Goal: Task Accomplishment & Management: Manage account settings

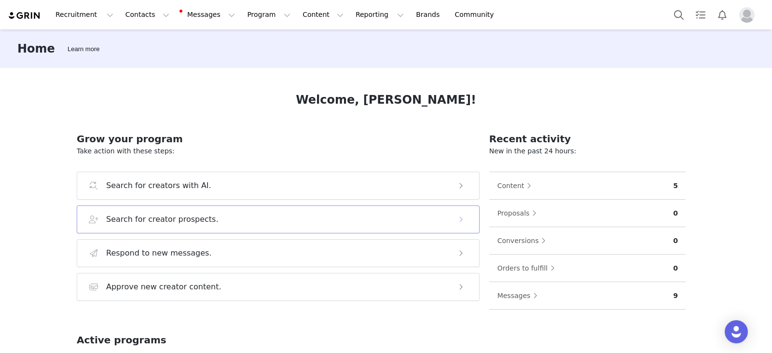
click at [195, 221] on h3 "Search for creator prospects." at bounding box center [162, 220] width 112 height 12
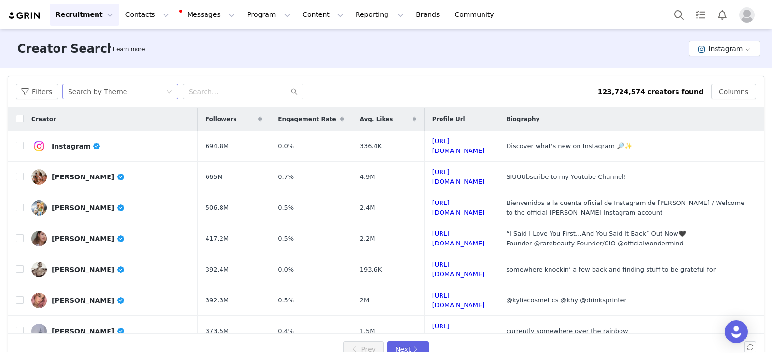
click at [83, 92] on div "Search by Theme" at bounding box center [97, 91] width 59 height 14
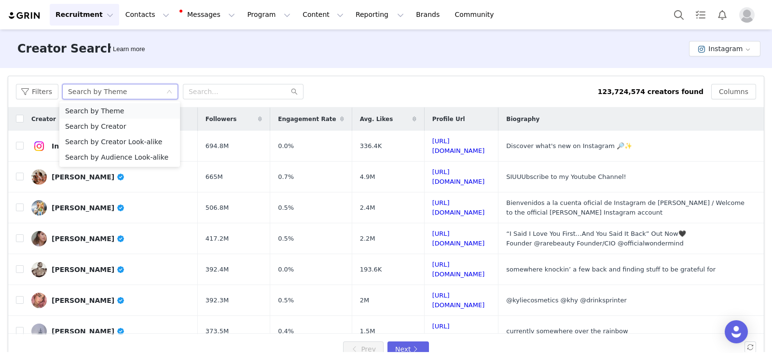
click at [106, 113] on li "Search by Theme" at bounding box center [119, 110] width 121 height 15
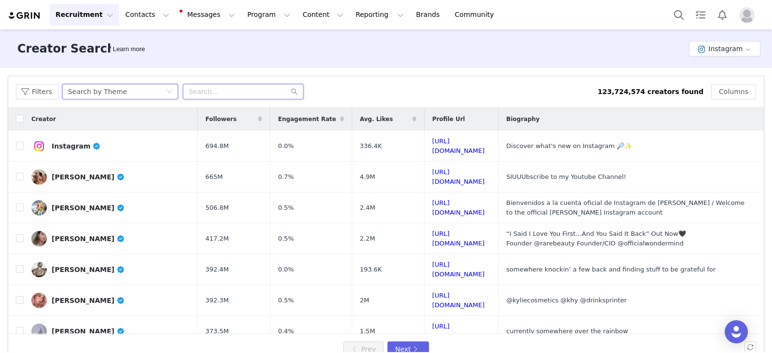
click at [212, 94] on input "text" at bounding box center [243, 91] width 121 height 15
type input "photographer educator"
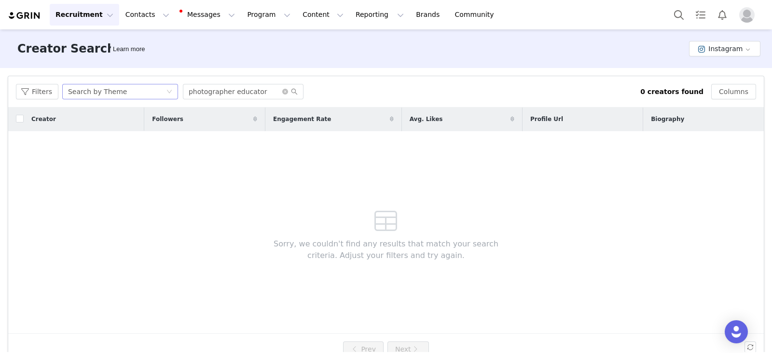
click at [144, 90] on div "Search by Theme" at bounding box center [117, 91] width 98 height 14
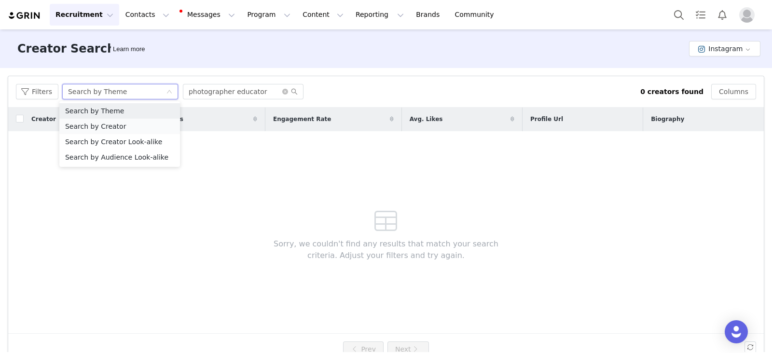
click at [109, 126] on li "Search by Creator" at bounding box center [119, 126] width 121 height 15
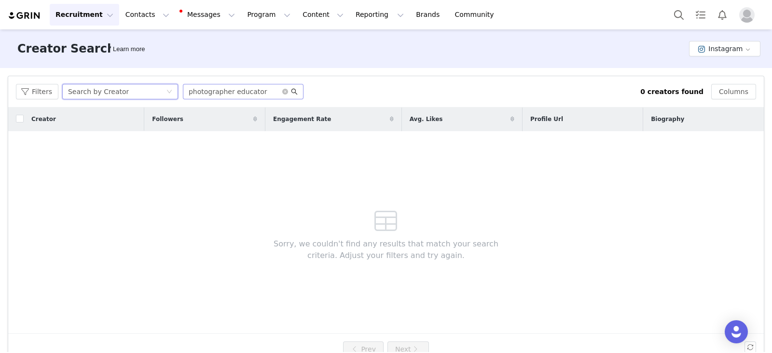
click at [294, 92] on icon "icon: search" at bounding box center [294, 91] width 7 height 7
click at [132, 93] on div "Search by Creator" at bounding box center [117, 91] width 98 height 14
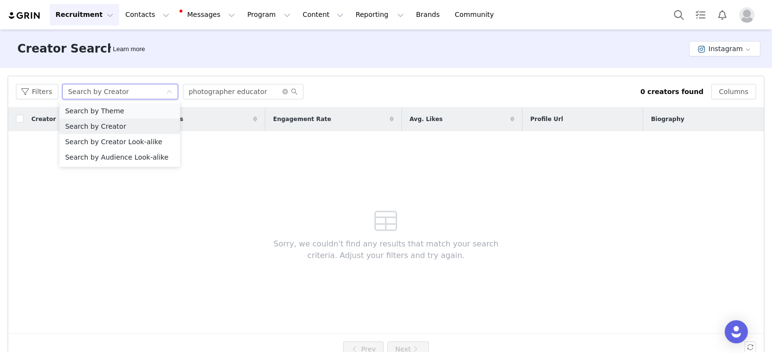
click at [116, 110] on li "Search by Theme" at bounding box center [119, 110] width 121 height 15
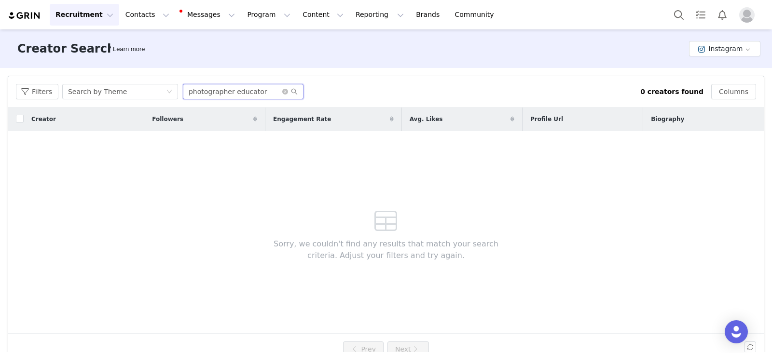
click at [249, 92] on input "photographer educator" at bounding box center [243, 91] width 121 height 15
drag, startPoint x: 263, startPoint y: 92, endPoint x: 173, endPoint y: 90, distance: 90.2
click at [173, 90] on div "Filters Search by Theme photographer educator" at bounding box center [328, 91] width 624 height 15
click at [39, 93] on button "Filters" at bounding box center [37, 91] width 42 height 15
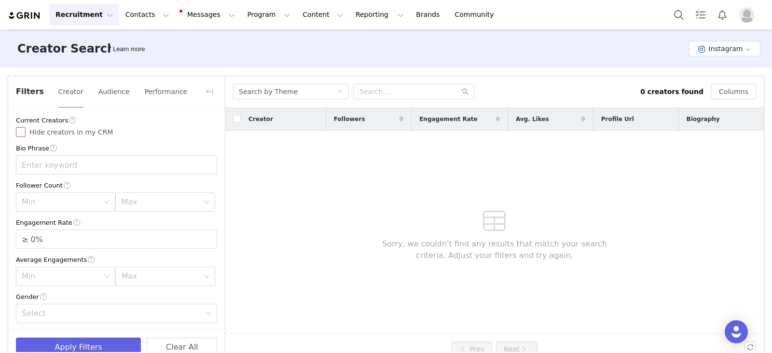
click at [59, 131] on span "Hide creators in my CRM" at bounding box center [71, 132] width 91 height 8
click at [26, 131] on input "Hide creators in my CRM" at bounding box center [21, 132] width 10 height 10
checkbox input "true"
click at [58, 168] on input "text" at bounding box center [116, 164] width 201 height 19
click at [54, 203] on div "Min" at bounding box center [60, 202] width 77 height 10
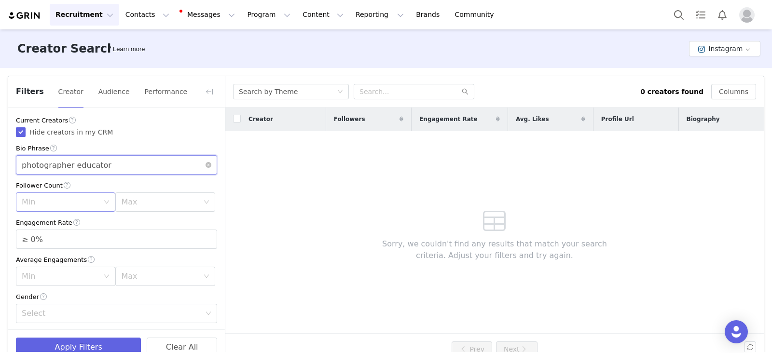
type input "photographer educator"
click at [32, 240] on li "5k" at bounding box center [63, 239] width 95 height 15
click at [149, 205] on div "Max" at bounding box center [159, 202] width 77 height 10
click at [128, 294] on li "250k" at bounding box center [158, 294] width 95 height 15
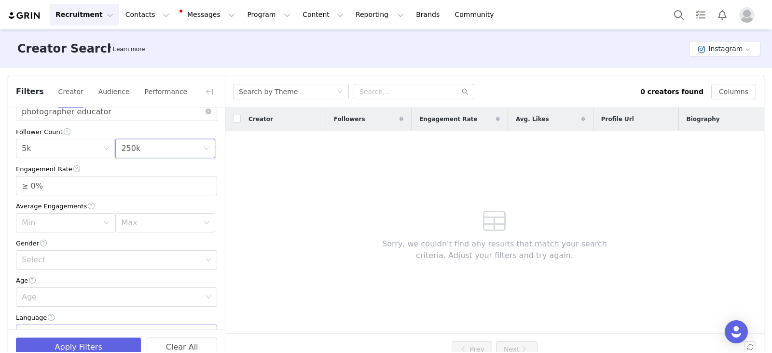
scroll to position [181, 0]
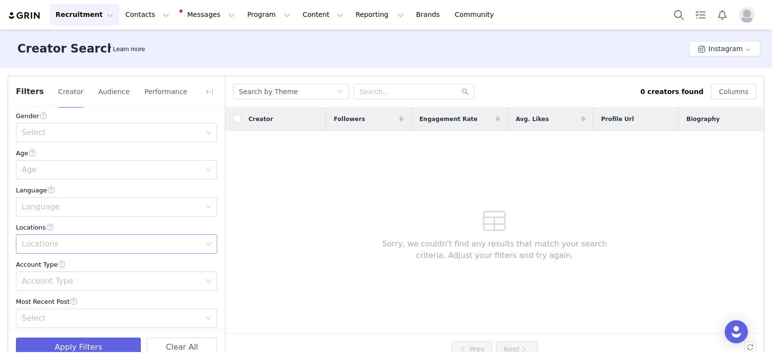
click at [47, 243] on div "Locations" at bounding box center [112, 244] width 181 height 10
type input "united"
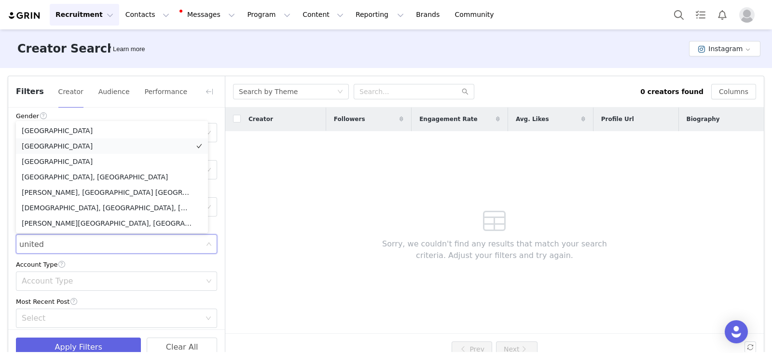
click at [46, 145] on li "[GEOGRAPHIC_DATA]" at bounding box center [112, 145] width 192 height 15
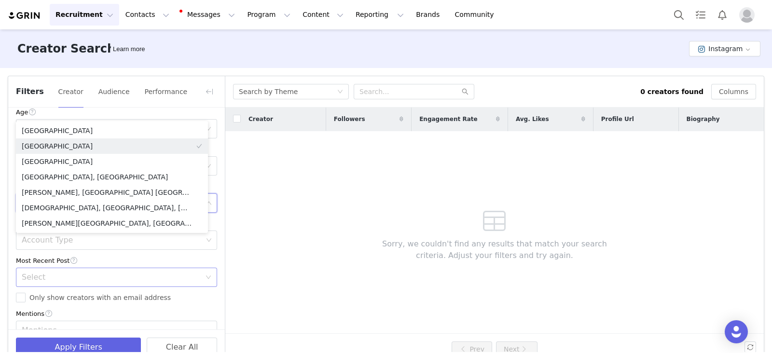
scroll to position [301, 0]
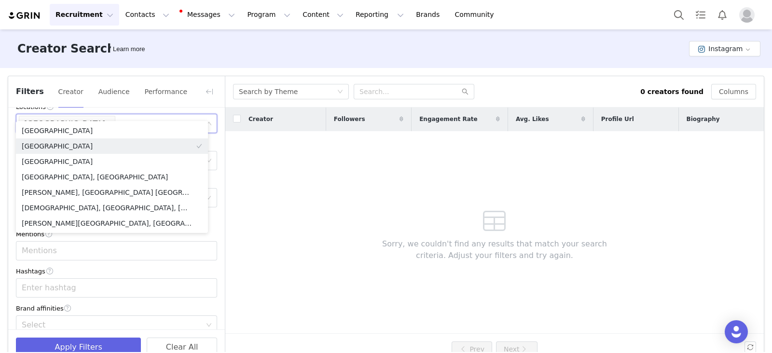
click at [82, 275] on div "Hashtags" at bounding box center [116, 271] width 201 height 10
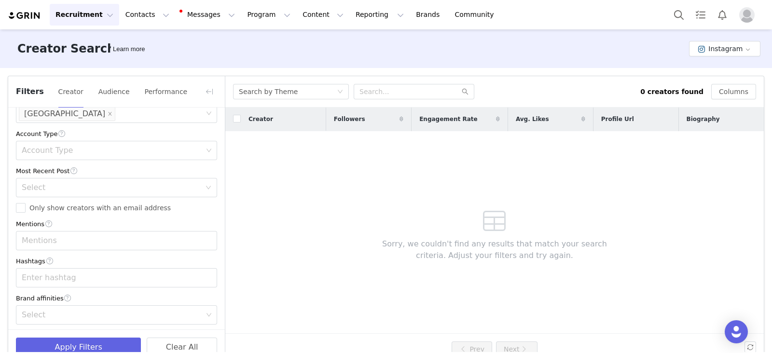
scroll to position [315, 0]
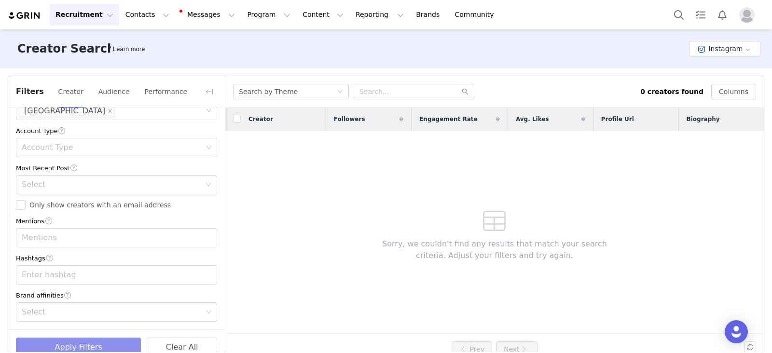
click at [70, 343] on button "Apply Filters" at bounding box center [78, 347] width 125 height 19
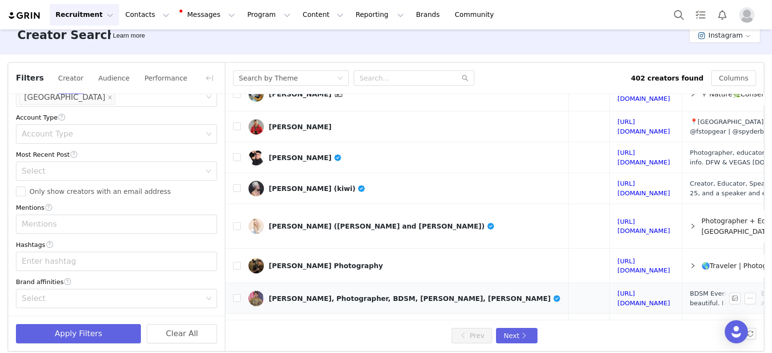
scroll to position [21, 0]
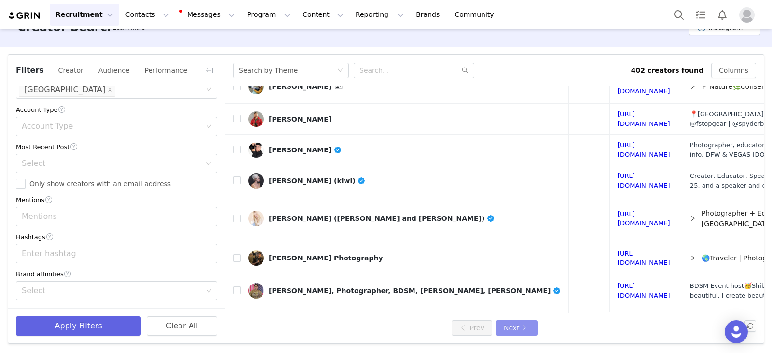
click at [506, 330] on button "Next" at bounding box center [516, 327] width 41 height 15
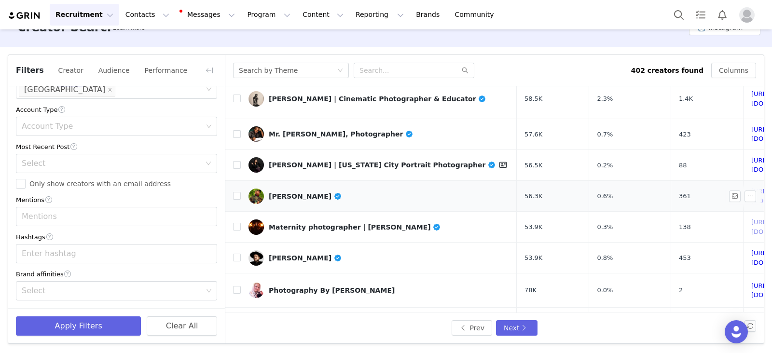
scroll to position [424, 0]
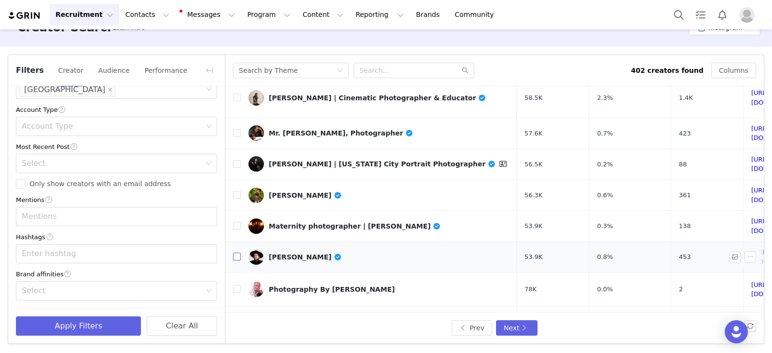
click at [239, 253] on input "checkbox" at bounding box center [237, 257] width 8 height 8
checkbox input "true"
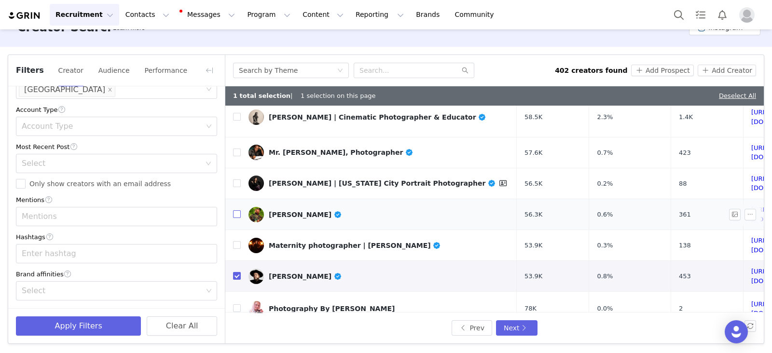
click at [234, 210] on input "checkbox" at bounding box center [237, 214] width 8 height 8
click at [657, 66] on button "Add Prospect" at bounding box center [662, 71] width 62 height 12
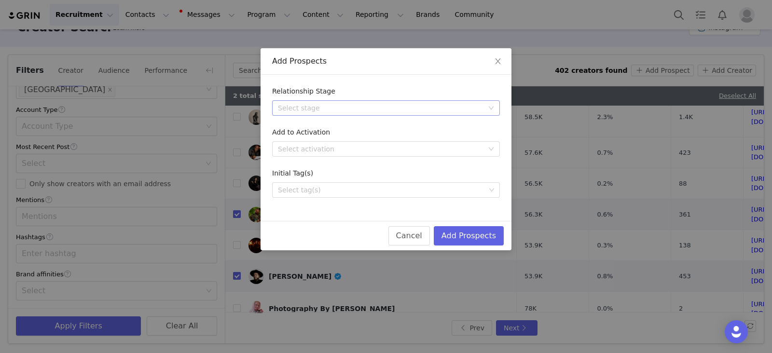
click at [330, 110] on div "Select stage" at bounding box center [380, 108] width 205 height 10
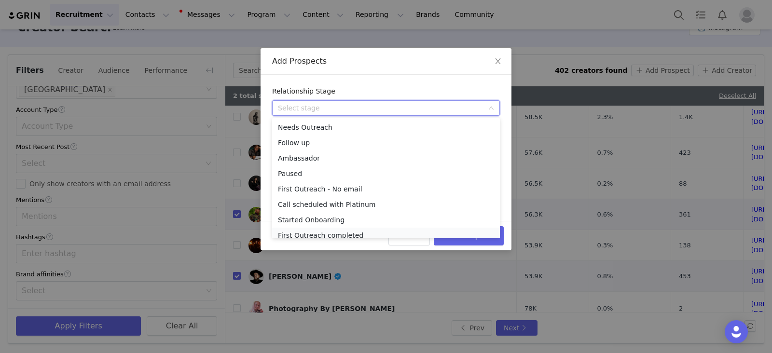
scroll to position [5, 0]
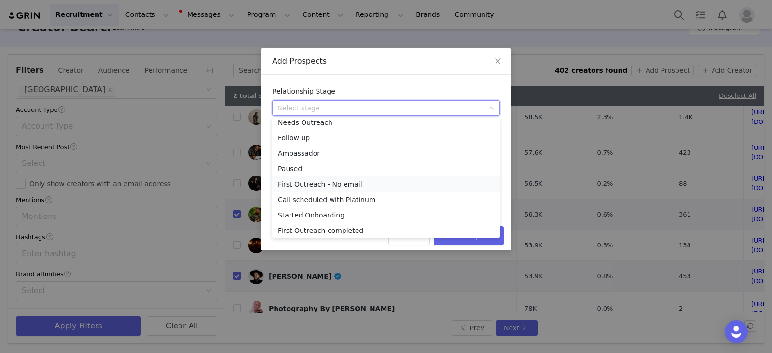
click at [299, 182] on li "First Outreach - No email" at bounding box center [386, 184] width 228 height 15
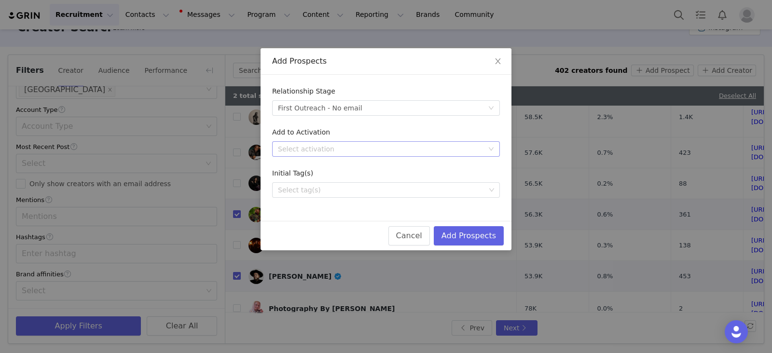
click at [316, 143] on div "Select activation" at bounding box center [383, 149] width 210 height 14
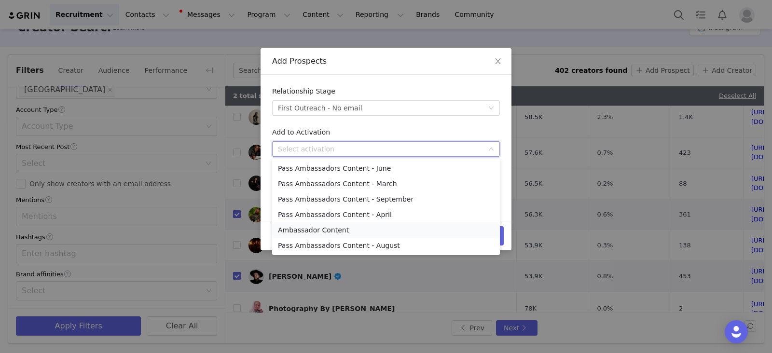
click at [320, 232] on li "Ambassador Content" at bounding box center [386, 229] width 228 height 15
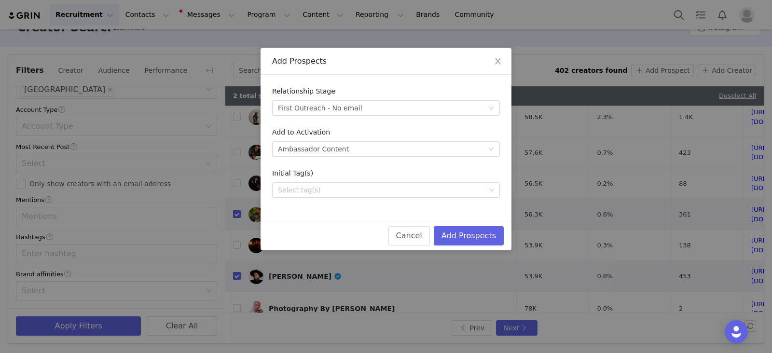
click at [315, 199] on div "Relationship Stage Select stage First Outreach - No email Add to Activation Sel…" at bounding box center [385, 148] width 251 height 146
click at [311, 195] on div "Select tag(s)" at bounding box center [382, 190] width 215 height 14
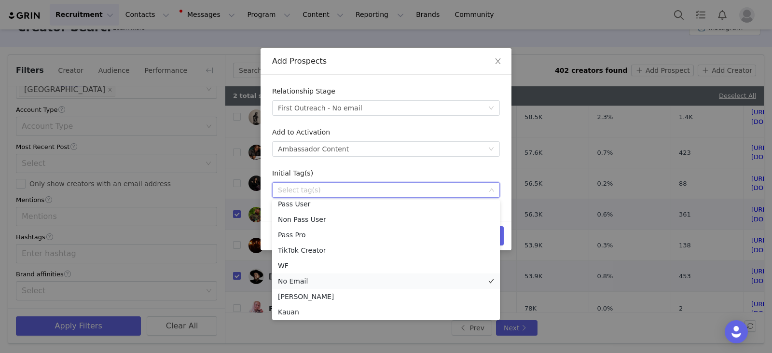
scroll to position [7, 0]
click at [280, 312] on li "Kauan" at bounding box center [386, 310] width 228 height 15
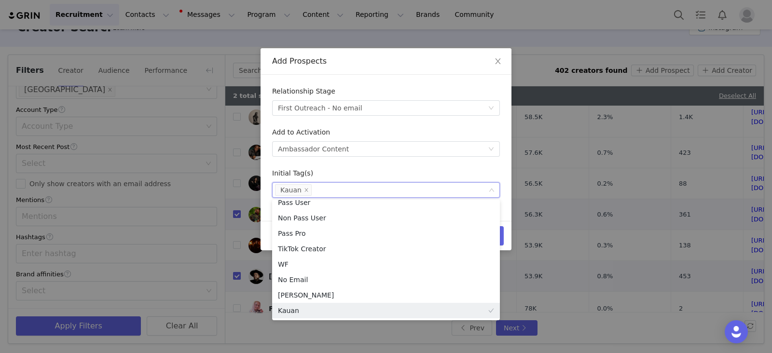
click at [450, 161] on form "Relationship Stage Select stage First Outreach - No email Add to Activation Sel…" at bounding box center [386, 141] width 228 height 111
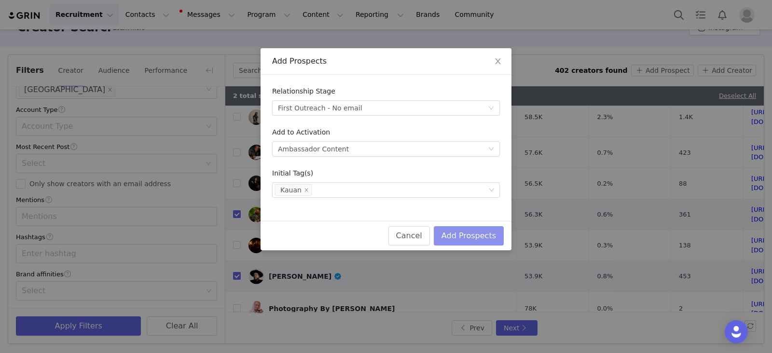
click at [489, 234] on button "Add Prospects" at bounding box center [469, 235] width 70 height 19
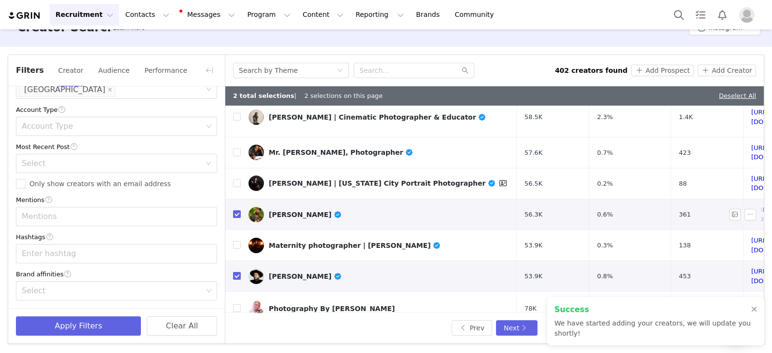
scroll to position [444, 0]
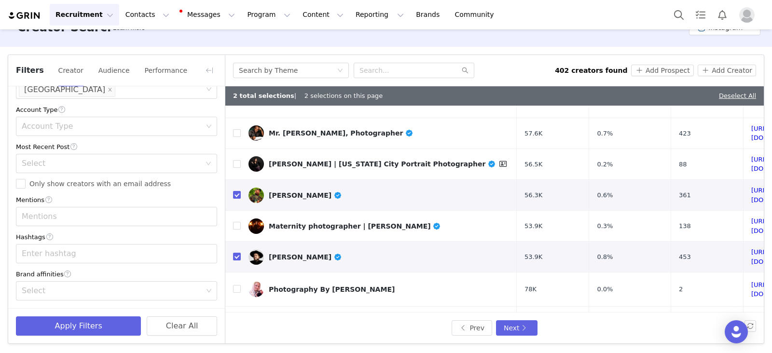
click at [547, 74] on div "Search by Theme" at bounding box center [394, 70] width 322 height 15
click at [519, 327] on button "Next" at bounding box center [516, 327] width 41 height 15
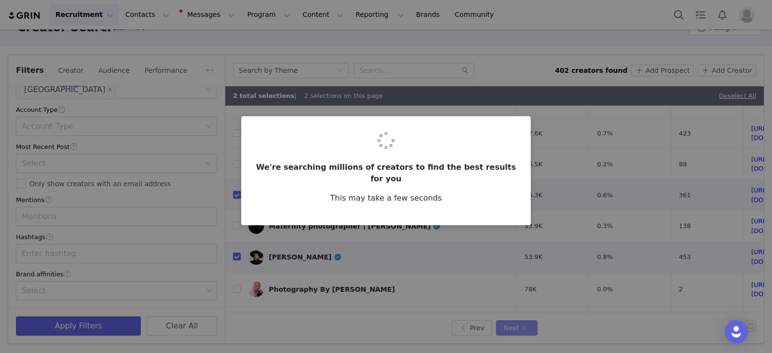
scroll to position [0, 0]
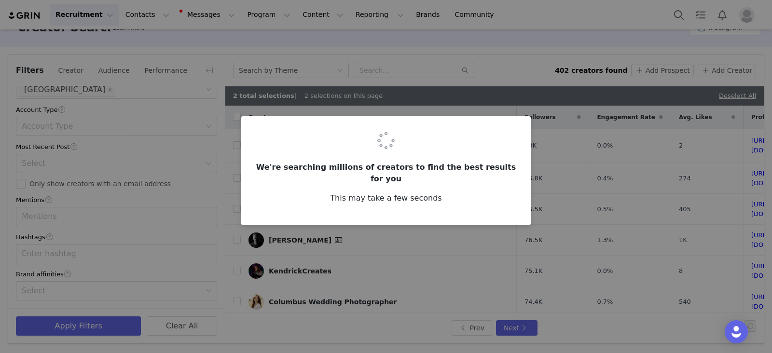
checkbox input "false"
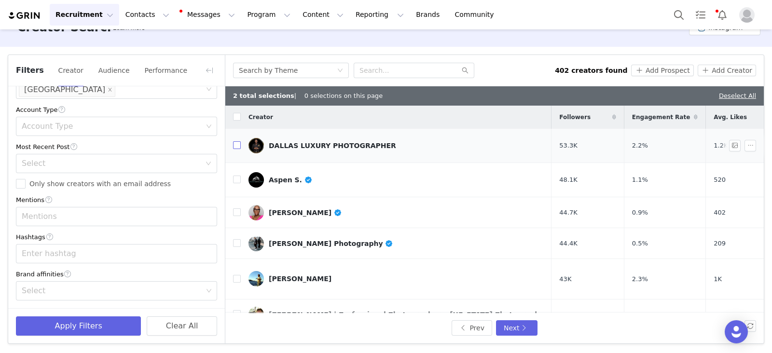
click at [238, 146] on input "checkbox" at bounding box center [237, 145] width 8 height 8
checkbox input "true"
click at [662, 66] on button "Add Prospect" at bounding box center [662, 71] width 62 height 12
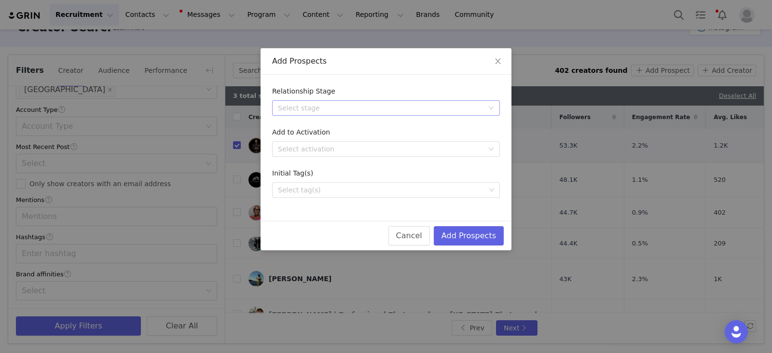
click at [311, 110] on div "Select stage" at bounding box center [380, 108] width 205 height 10
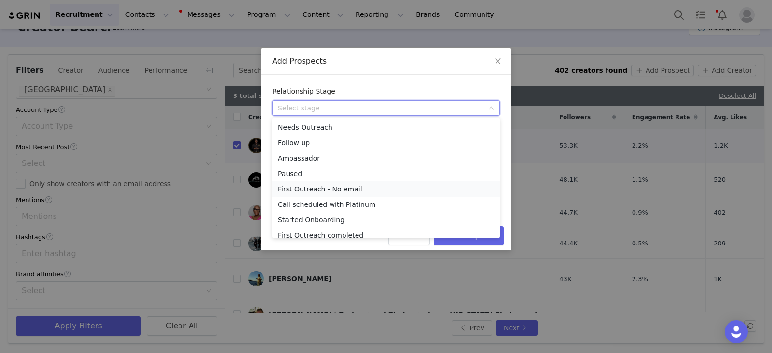
click at [322, 190] on li "First Outreach - No email" at bounding box center [386, 188] width 228 height 15
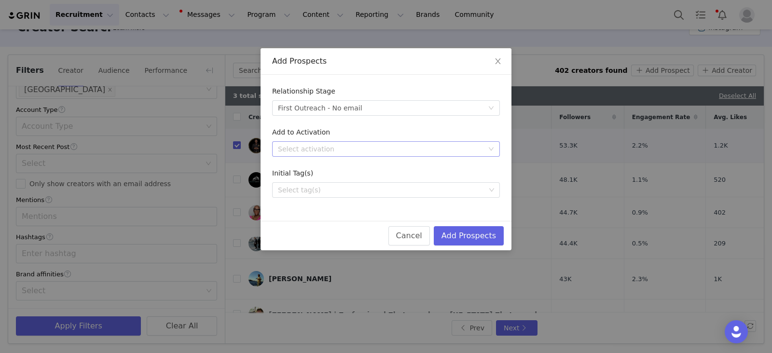
click at [306, 148] on div "Select activation" at bounding box center [380, 149] width 205 height 10
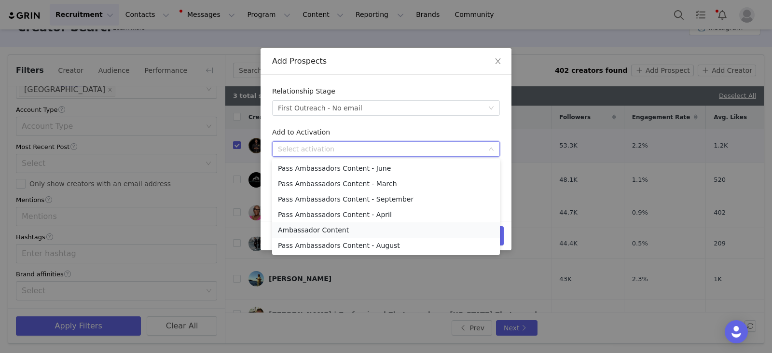
click at [314, 232] on li "Ambassador Content" at bounding box center [386, 229] width 228 height 15
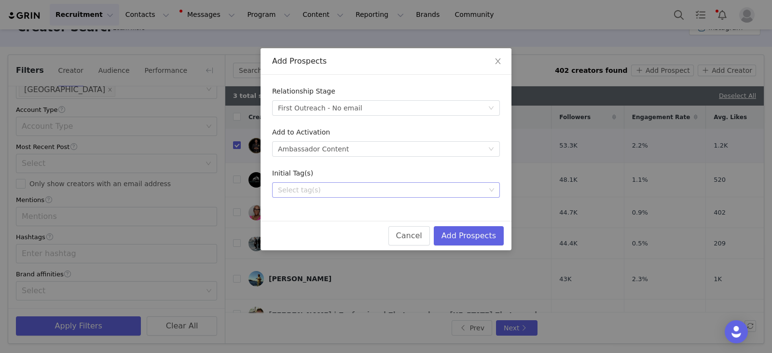
click at [295, 189] on div "Select tag(s)" at bounding box center [381, 190] width 207 height 10
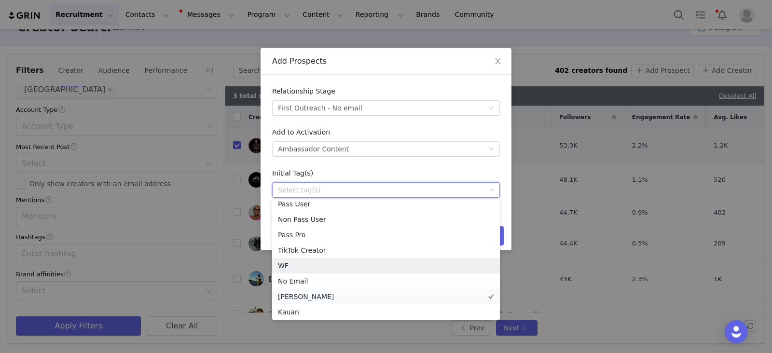
scroll to position [7, 0]
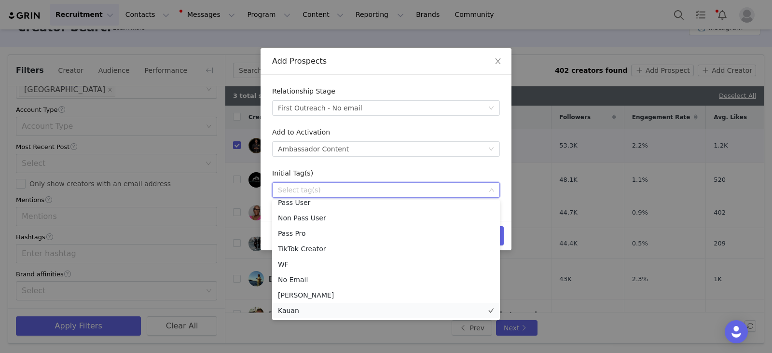
click at [289, 309] on li "Kauan" at bounding box center [386, 310] width 228 height 15
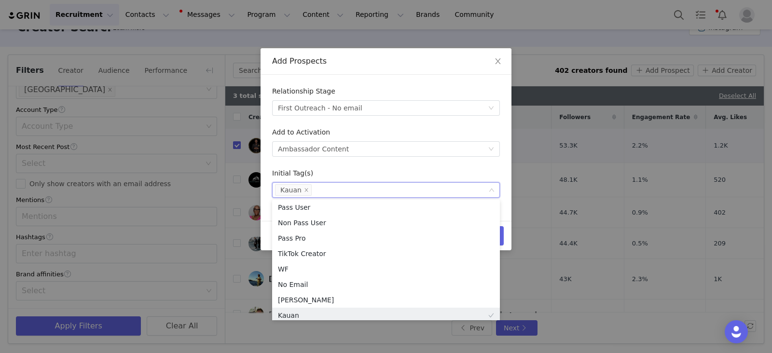
click at [423, 164] on form "Relationship Stage Select stage First Outreach - No email Add to Activation Sel…" at bounding box center [386, 141] width 228 height 111
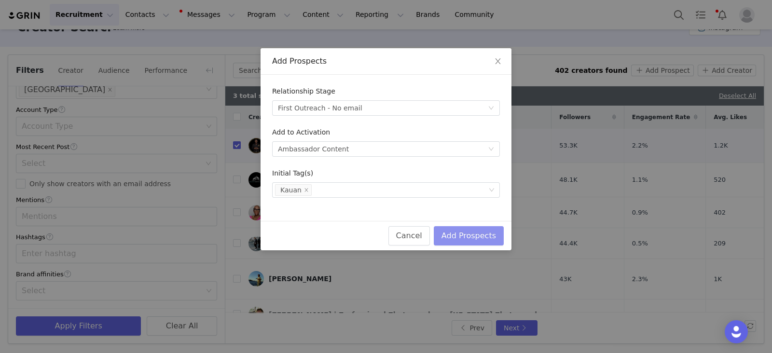
click at [491, 235] on button "Add Prospects" at bounding box center [469, 235] width 70 height 19
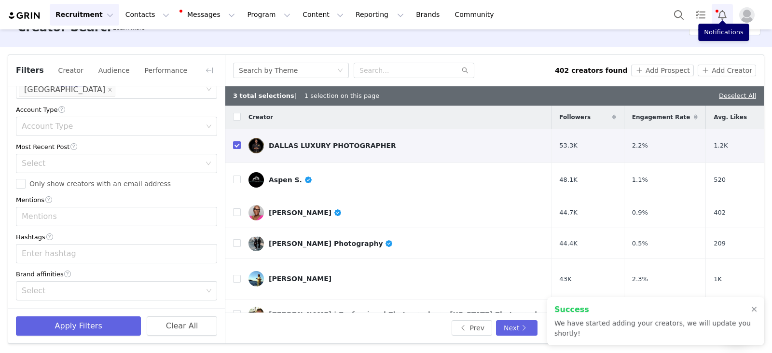
click at [722, 13] on button "Notifications" at bounding box center [721, 15] width 21 height 22
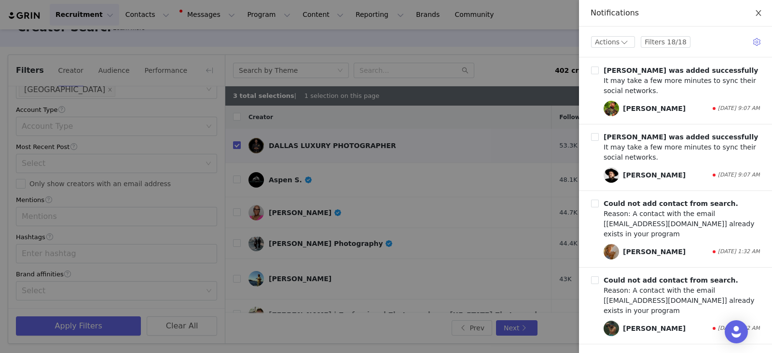
click at [760, 12] on icon "icon: close" at bounding box center [758, 13] width 8 height 8
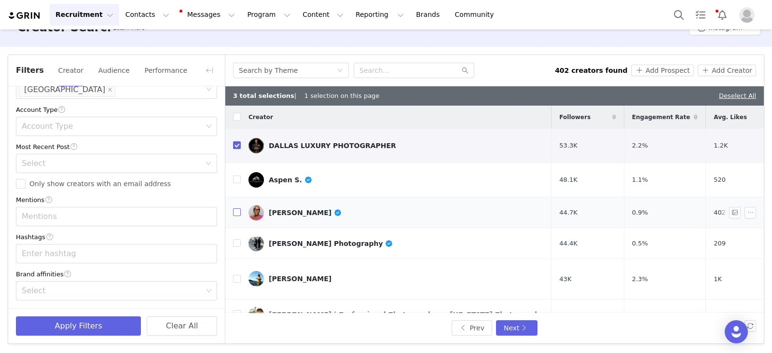
click at [236, 210] on input "checkbox" at bounding box center [237, 212] width 8 height 8
checkbox input "true"
click at [235, 148] on input "checkbox" at bounding box center [237, 145] width 8 height 8
checkbox input "false"
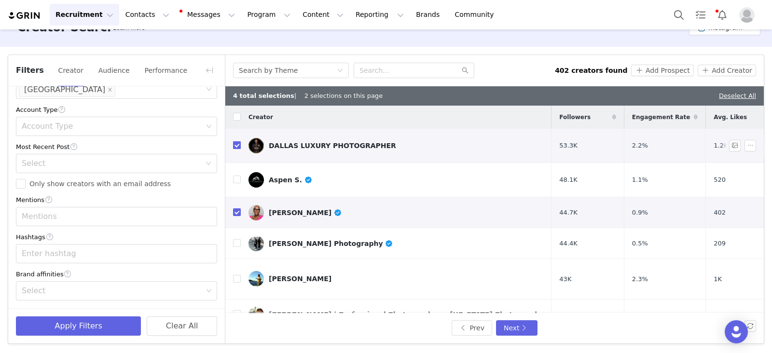
checkbox input "false"
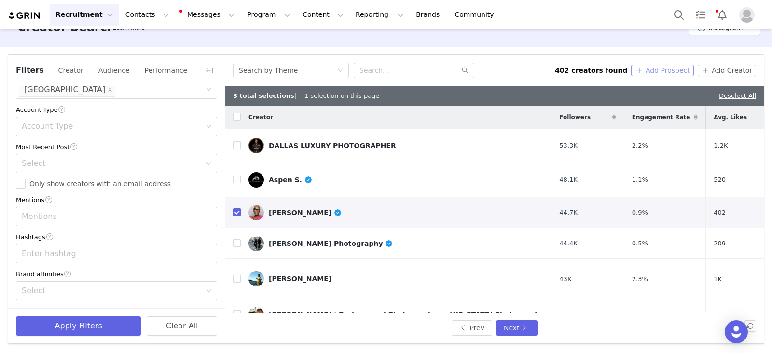
click at [657, 69] on button "Add Prospect" at bounding box center [662, 71] width 62 height 12
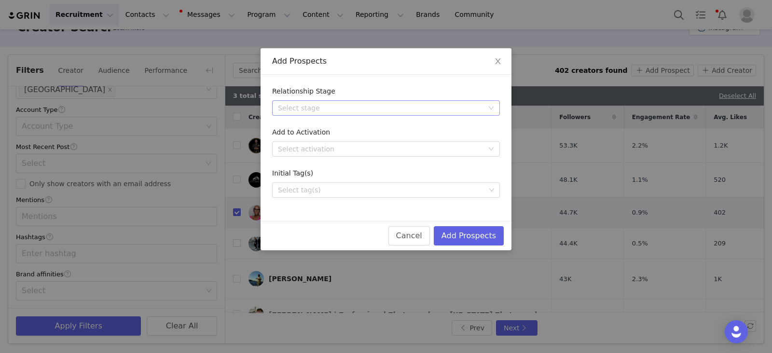
click at [332, 113] on div "Select stage" at bounding box center [383, 108] width 210 height 14
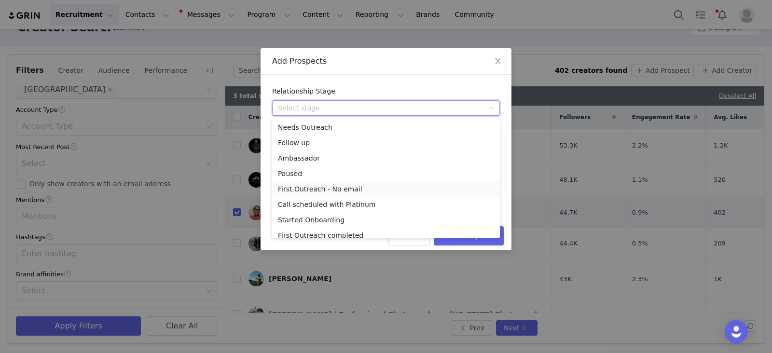
click at [340, 191] on li "First Outreach - No email" at bounding box center [386, 188] width 228 height 15
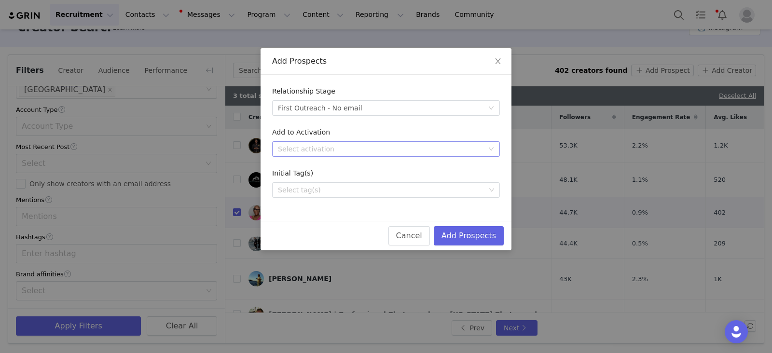
click at [314, 152] on div "Select activation" at bounding box center [380, 149] width 205 height 10
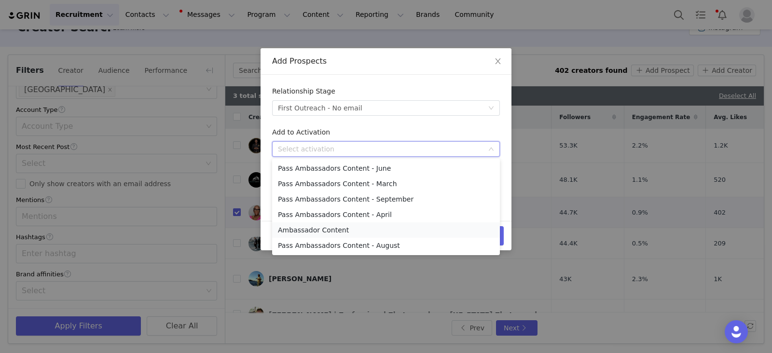
click at [301, 232] on li "Ambassador Content" at bounding box center [386, 229] width 228 height 15
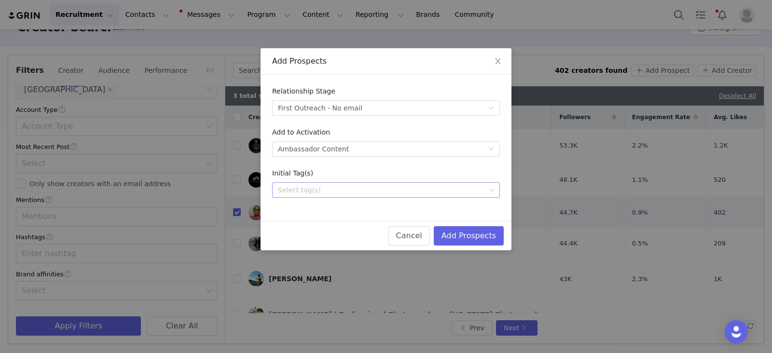
click at [287, 195] on div "Select tag(s)" at bounding box center [382, 190] width 215 height 14
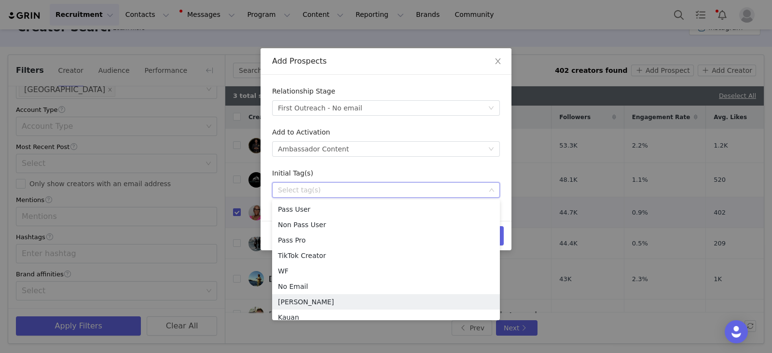
scroll to position [5, 0]
click at [285, 313] on li "Kauan" at bounding box center [386, 312] width 228 height 15
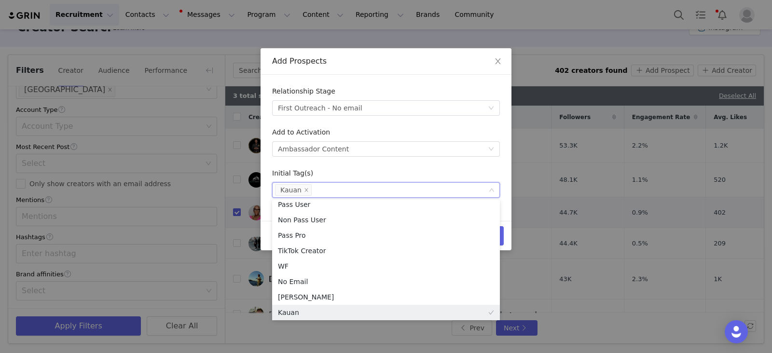
click at [447, 163] on form "Relationship Stage Select stage First Outreach - No email Add to Activation Sel…" at bounding box center [386, 141] width 228 height 111
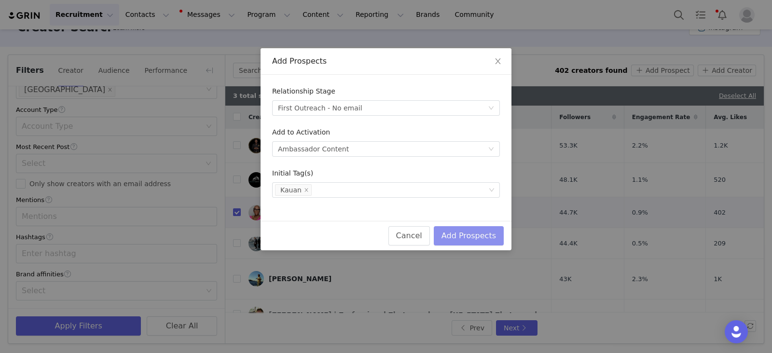
click at [490, 234] on button "Add Prospects" at bounding box center [469, 235] width 70 height 19
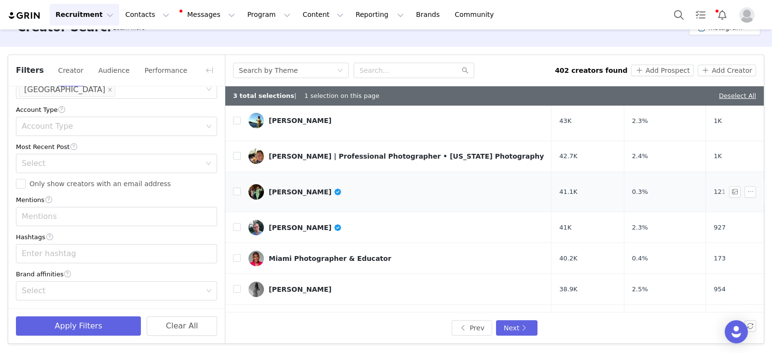
scroll to position [181, 0]
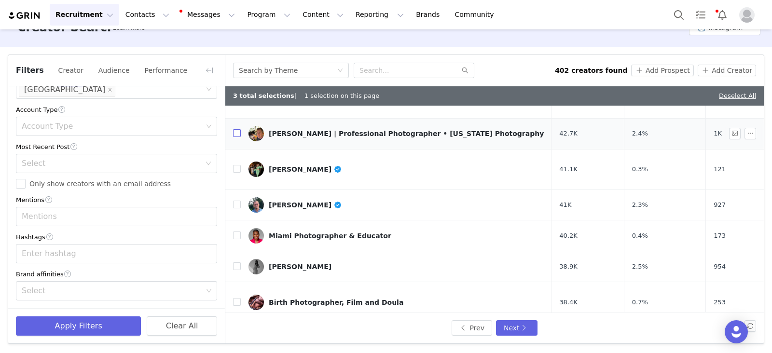
click at [234, 129] on input "checkbox" at bounding box center [237, 133] width 8 height 8
checkbox input "true"
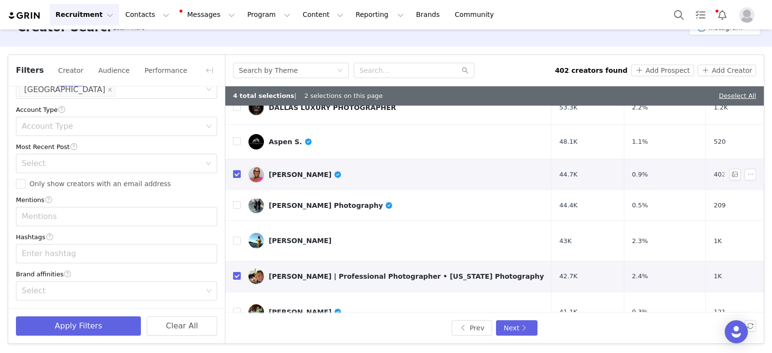
scroll to position [60, 0]
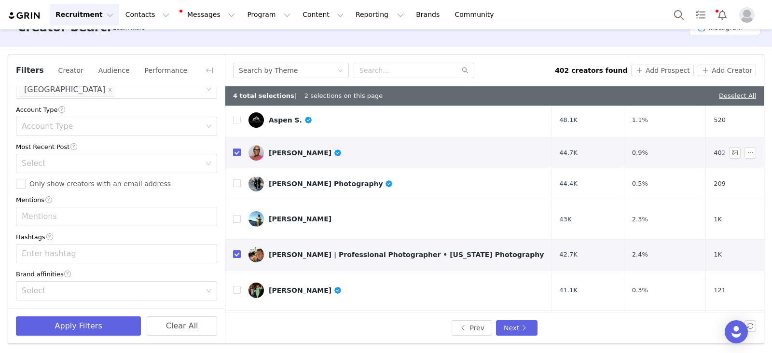
click at [238, 152] on input "checkbox" at bounding box center [237, 153] width 8 height 8
checkbox input "false"
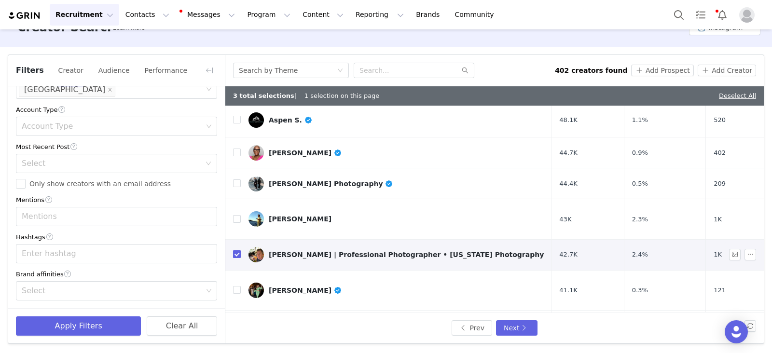
click at [236, 250] on input "checkbox" at bounding box center [237, 254] width 8 height 8
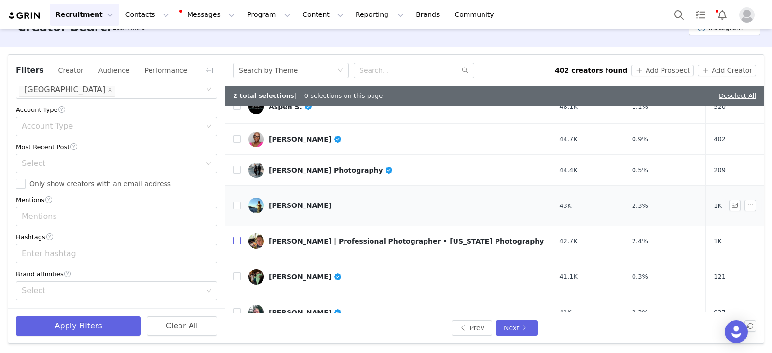
scroll to position [120, 0]
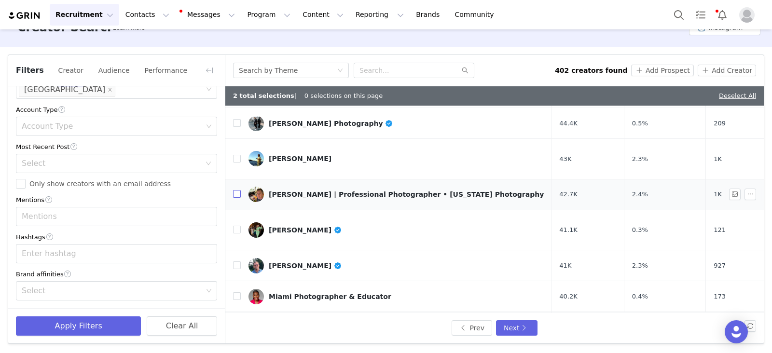
click at [236, 190] on input "checkbox" at bounding box center [237, 194] width 8 height 8
click at [656, 69] on button "Add Prospect" at bounding box center [662, 71] width 62 height 12
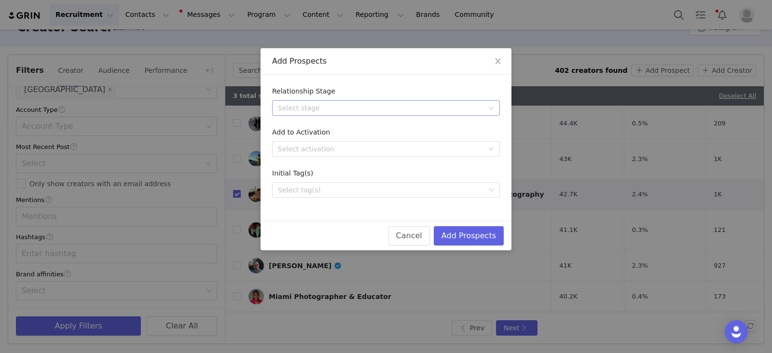
click at [323, 109] on div "Select stage" at bounding box center [380, 108] width 205 height 10
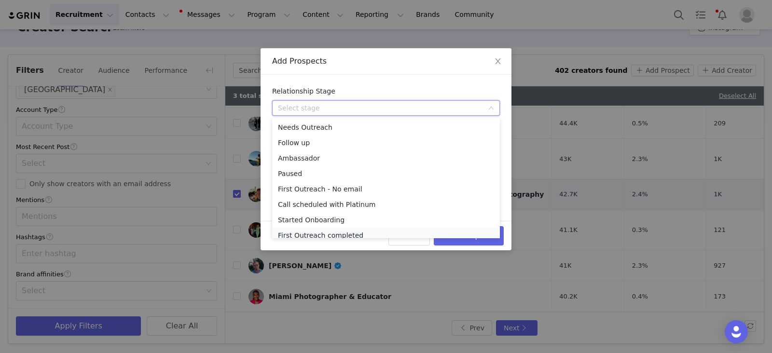
scroll to position [5, 0]
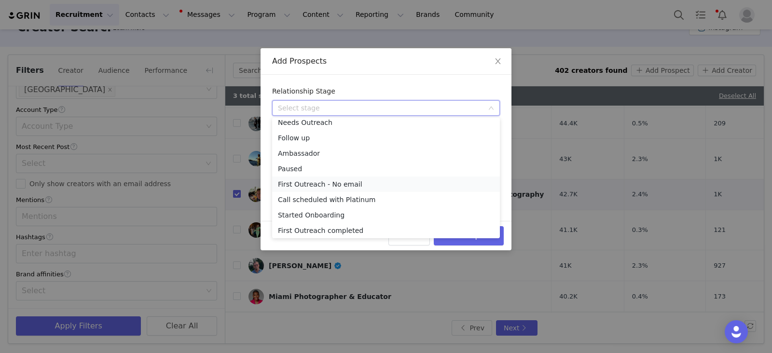
click at [311, 186] on li "First Outreach - No email" at bounding box center [386, 184] width 228 height 15
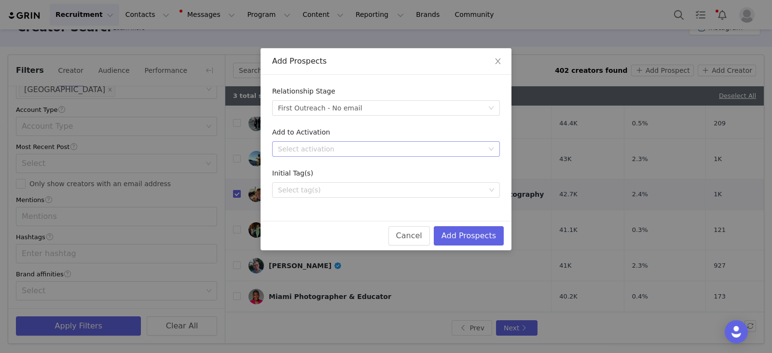
click at [319, 150] on div "Select activation" at bounding box center [380, 149] width 205 height 10
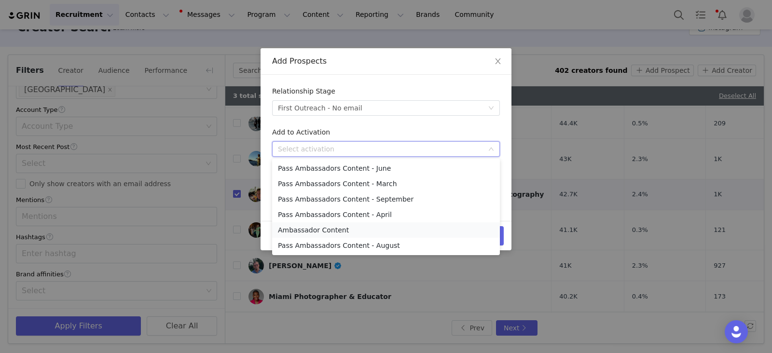
click at [298, 232] on li "Ambassador Content" at bounding box center [386, 229] width 228 height 15
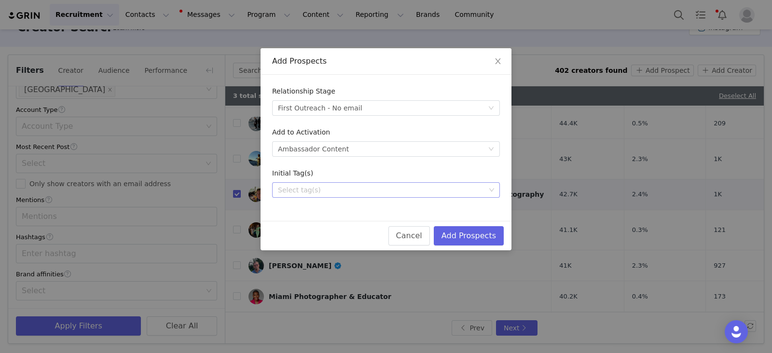
click at [307, 187] on div "Select tag(s)" at bounding box center [381, 190] width 207 height 10
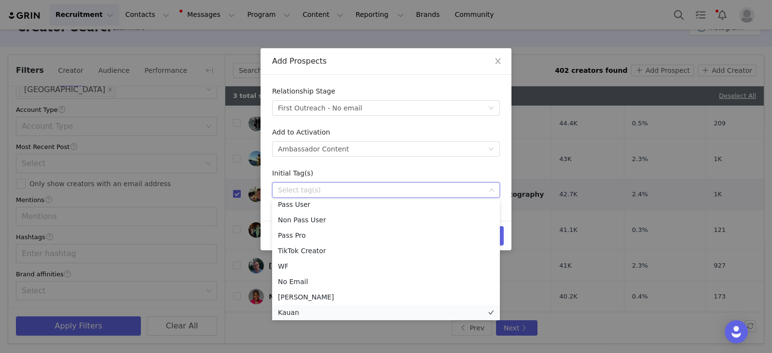
click at [282, 312] on li "Kauan" at bounding box center [386, 312] width 228 height 15
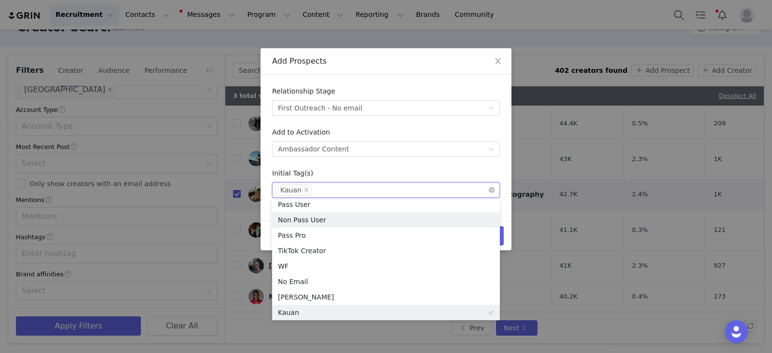
scroll to position [2, 0]
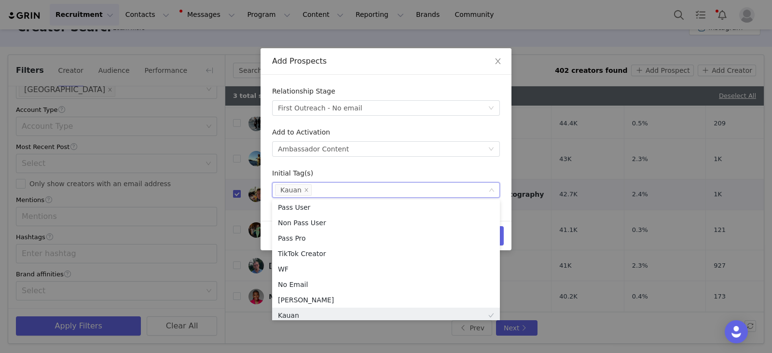
click at [445, 170] on div "Initial Tag(s)" at bounding box center [386, 175] width 228 height 14
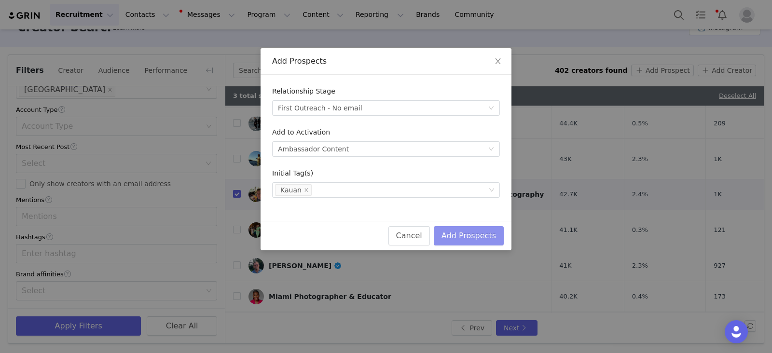
click at [486, 230] on button "Add Prospects" at bounding box center [469, 235] width 70 height 19
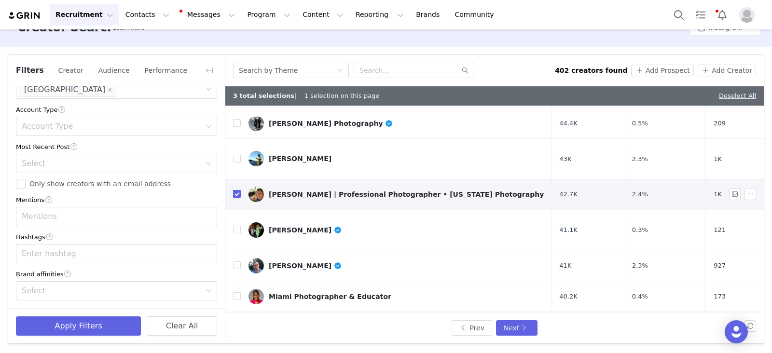
click at [239, 190] on input "checkbox" at bounding box center [237, 194] width 8 height 8
checkbox input "false"
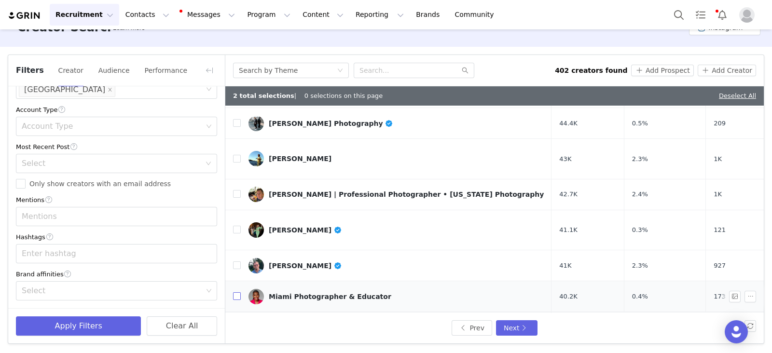
click at [237, 291] on label at bounding box center [237, 296] width 8 height 10
click at [237, 292] on input "checkbox" at bounding box center [237, 296] width 8 height 8
click at [661, 69] on button "Add Prospect" at bounding box center [662, 71] width 62 height 12
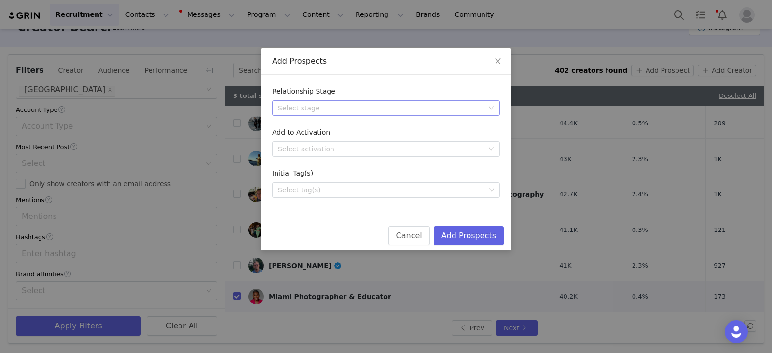
click at [318, 103] on div "Select stage" at bounding box center [380, 108] width 205 height 10
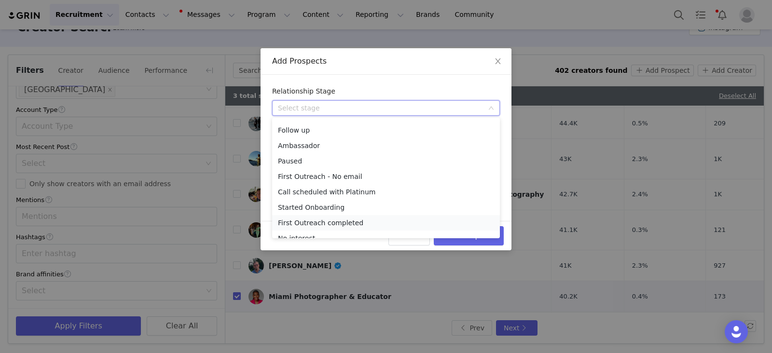
scroll to position [22, 0]
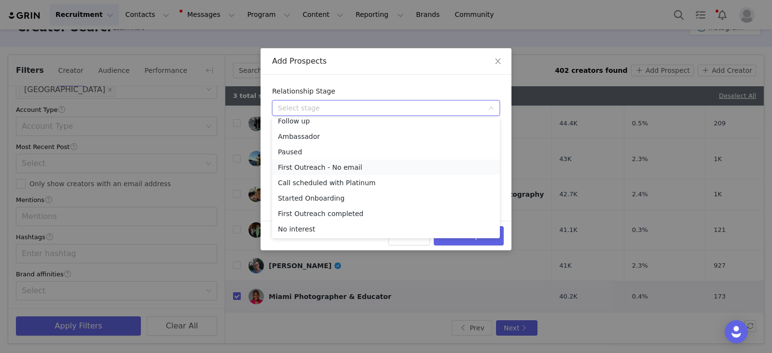
click at [293, 168] on li "First Outreach - No email" at bounding box center [386, 167] width 228 height 15
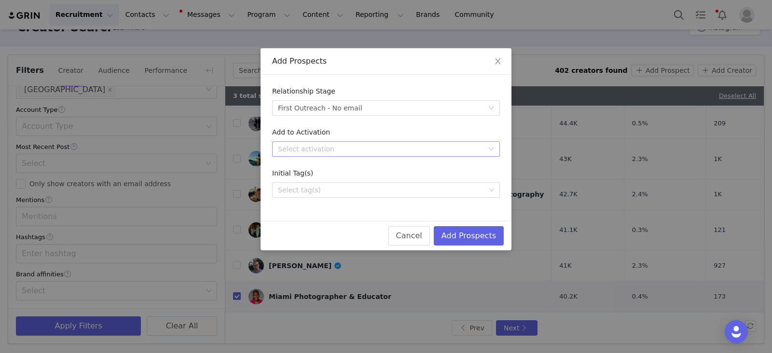
click at [306, 150] on div "Select activation" at bounding box center [380, 149] width 205 height 10
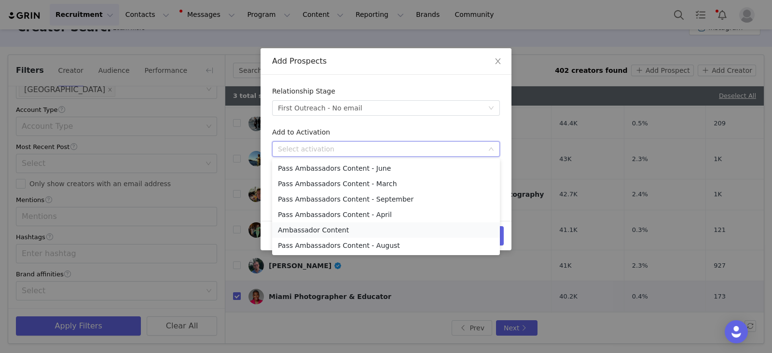
click at [304, 232] on li "Ambassador Content" at bounding box center [386, 229] width 228 height 15
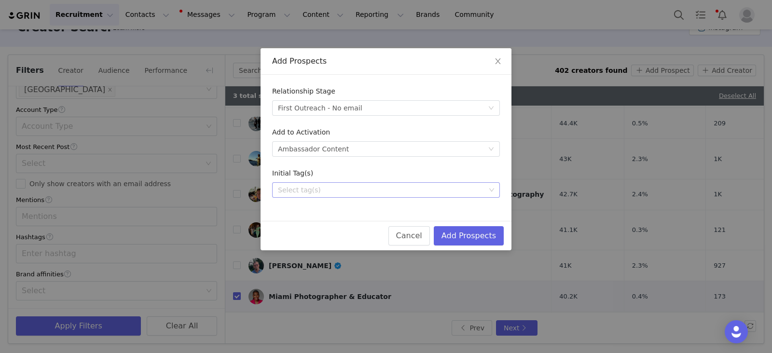
click at [301, 192] on div "Select tag(s)" at bounding box center [381, 190] width 207 height 10
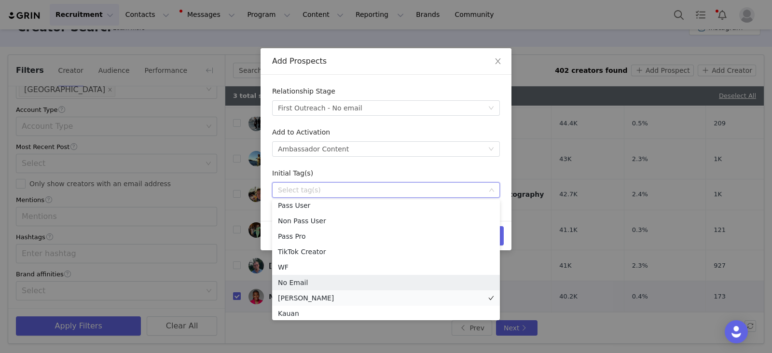
scroll to position [7, 0]
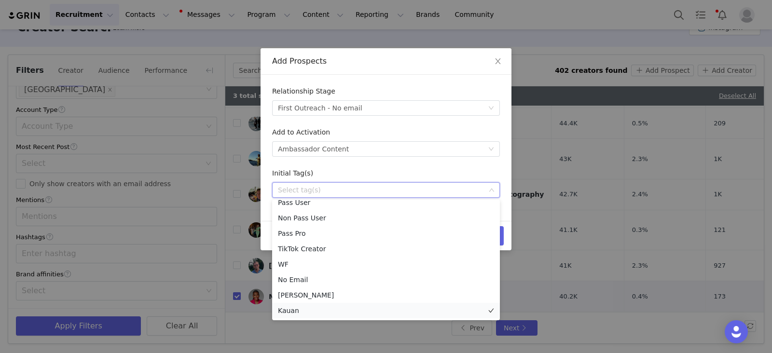
click at [297, 312] on li "Kauan" at bounding box center [386, 310] width 228 height 15
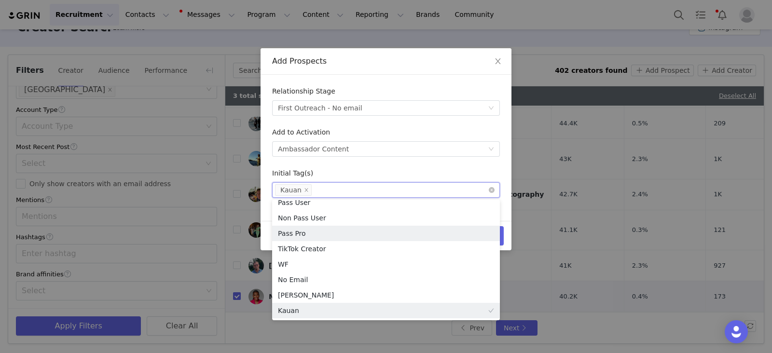
scroll to position [2, 0]
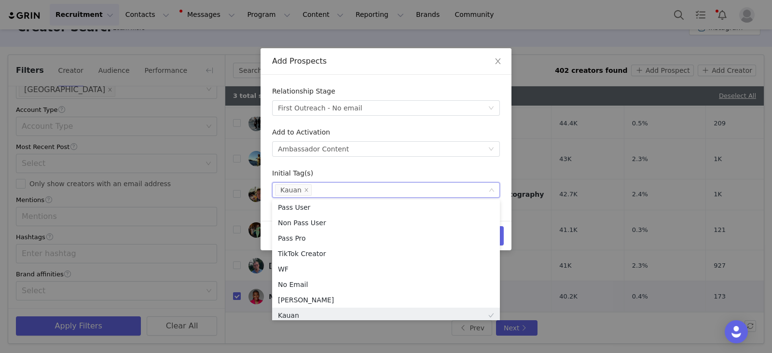
click at [447, 174] on div "Initial Tag(s)" at bounding box center [386, 175] width 228 height 14
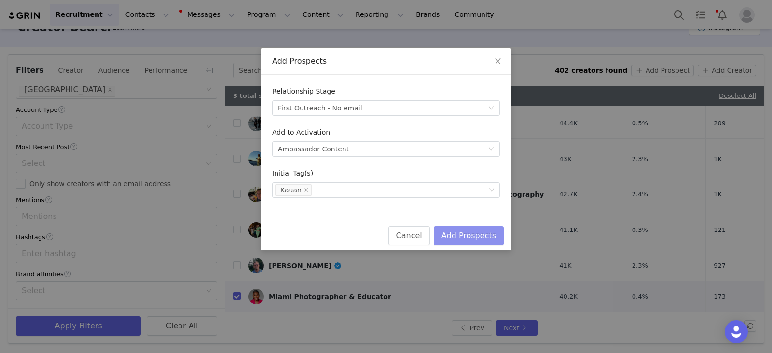
click at [471, 234] on button "Add Prospects" at bounding box center [469, 235] width 70 height 19
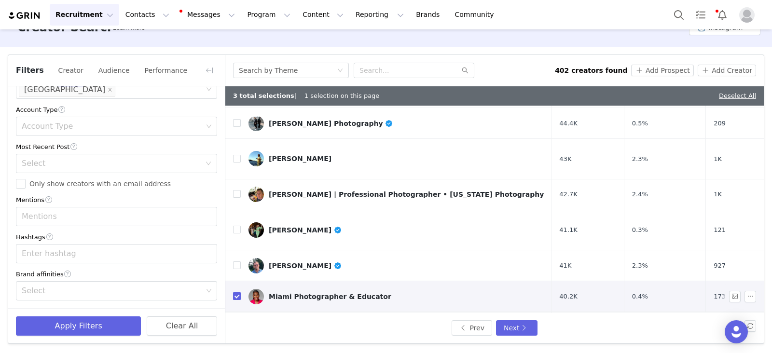
click at [237, 292] on input "checkbox" at bounding box center [237, 296] width 8 height 8
checkbox input "false"
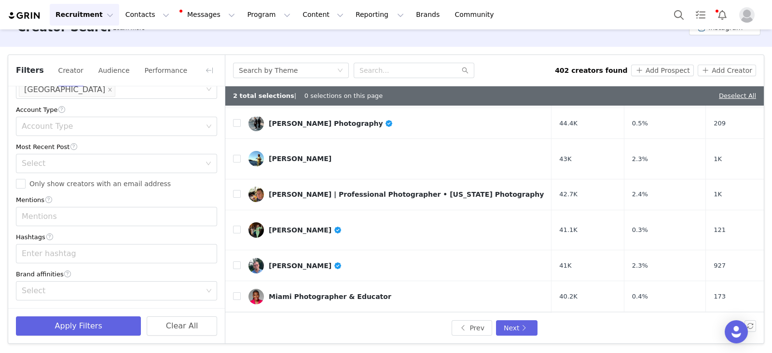
click at [236, 322] on label at bounding box center [237, 327] width 8 height 10
click at [236, 323] on input "checkbox" at bounding box center [237, 327] width 8 height 8
checkbox input "true"
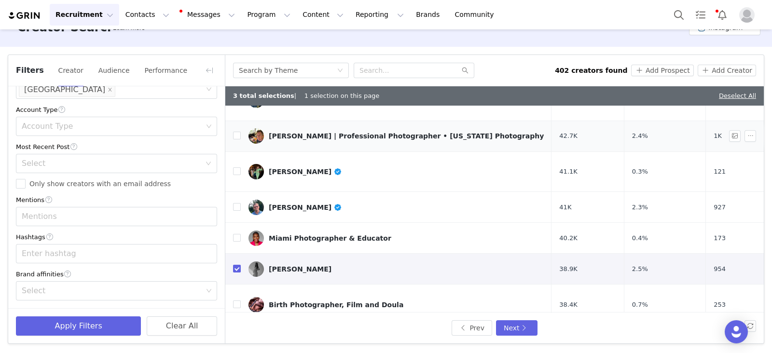
scroll to position [242, 0]
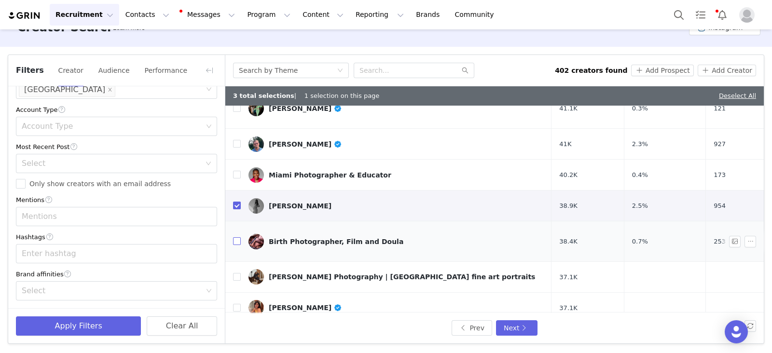
click at [236, 237] on input "checkbox" at bounding box center [237, 241] width 8 height 8
checkbox input "true"
click at [655, 70] on button "Add Prospect" at bounding box center [662, 71] width 62 height 12
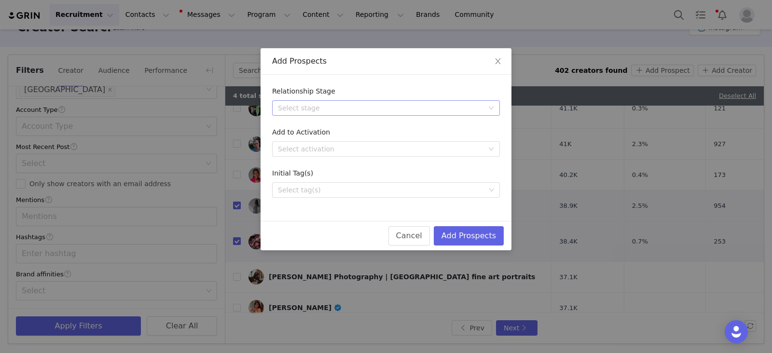
click at [351, 110] on div "Select stage" at bounding box center [380, 108] width 205 height 10
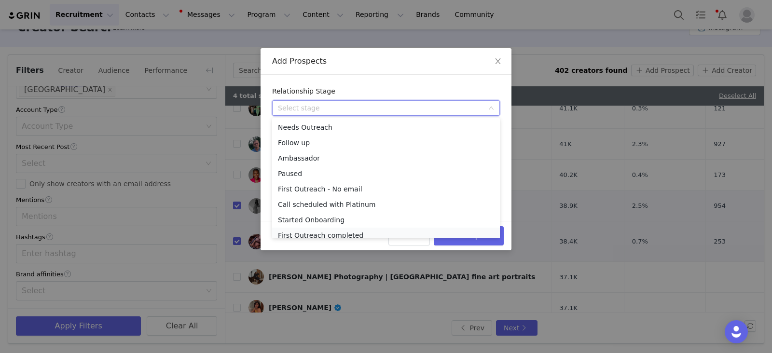
scroll to position [5, 0]
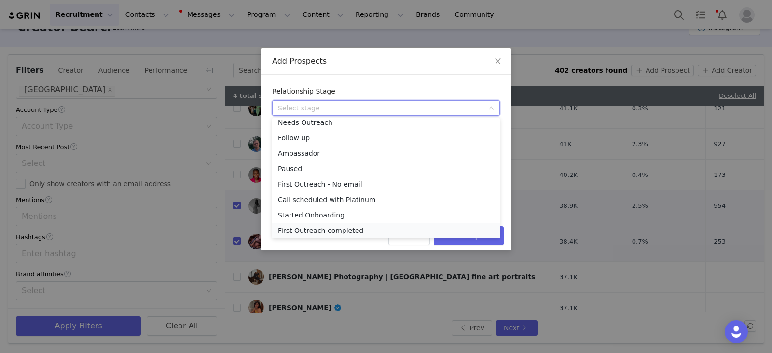
click at [322, 229] on li "First Outreach completed" at bounding box center [386, 230] width 228 height 15
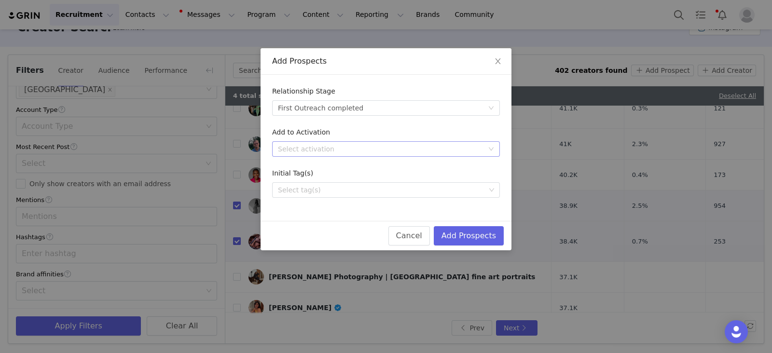
click at [311, 150] on div "Select activation" at bounding box center [380, 149] width 205 height 10
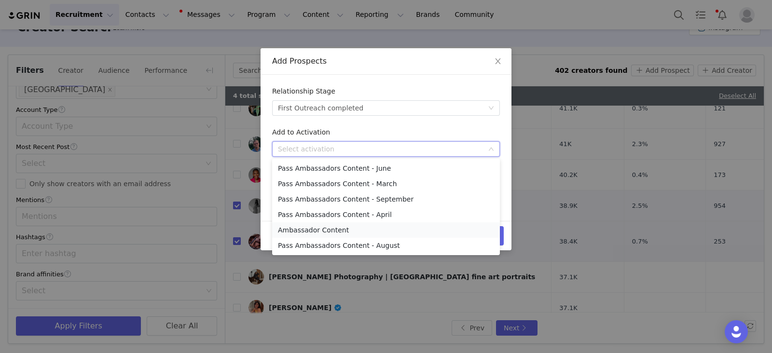
click at [312, 229] on li "Ambassador Content" at bounding box center [386, 229] width 228 height 15
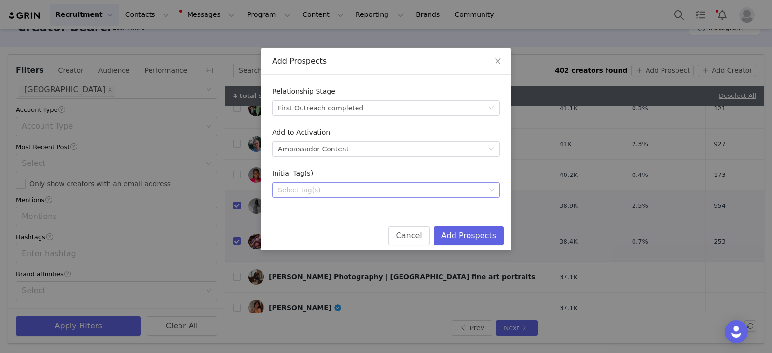
click at [305, 191] on div "Select tag(s)" at bounding box center [381, 190] width 207 height 10
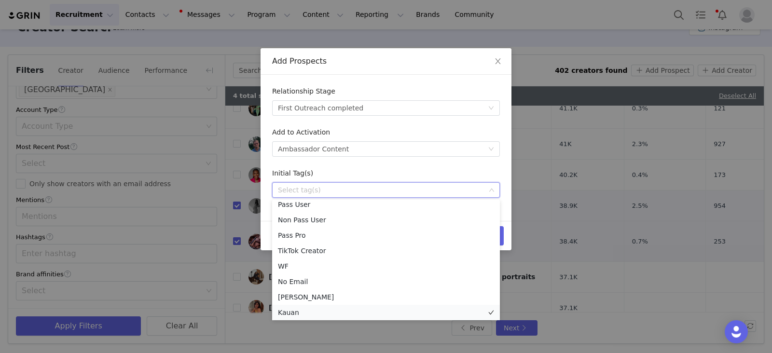
click at [292, 313] on li "Kauan" at bounding box center [386, 312] width 228 height 15
click at [410, 170] on div "Initial Tag(s)" at bounding box center [386, 175] width 228 height 14
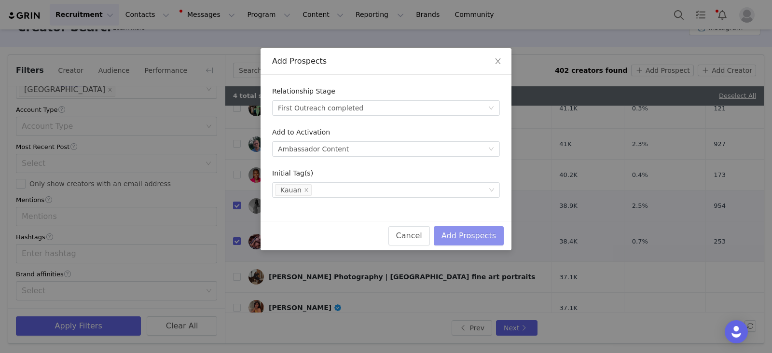
click at [471, 234] on button "Add Prospects" at bounding box center [469, 235] width 70 height 19
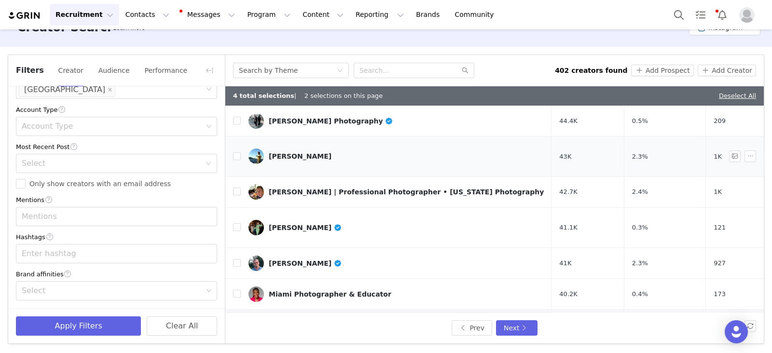
scroll to position [181, 0]
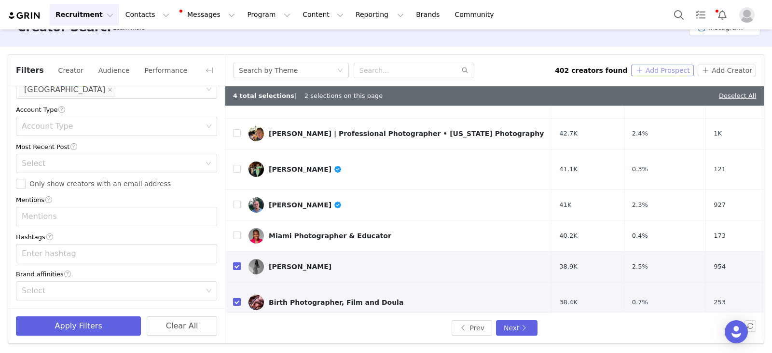
click at [662, 72] on button "Add Prospect" at bounding box center [662, 71] width 62 height 12
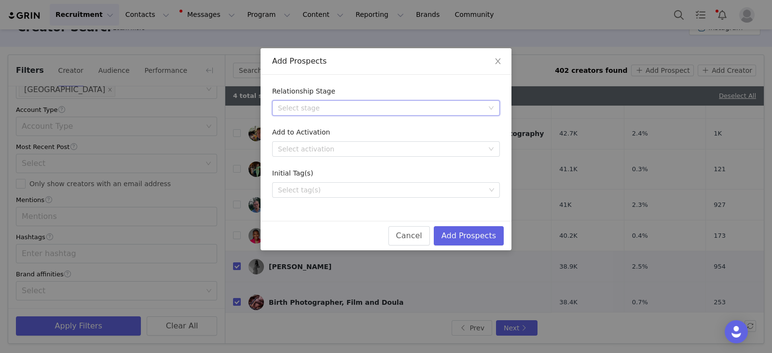
click at [330, 115] on div "Select stage" at bounding box center [386, 107] width 228 height 15
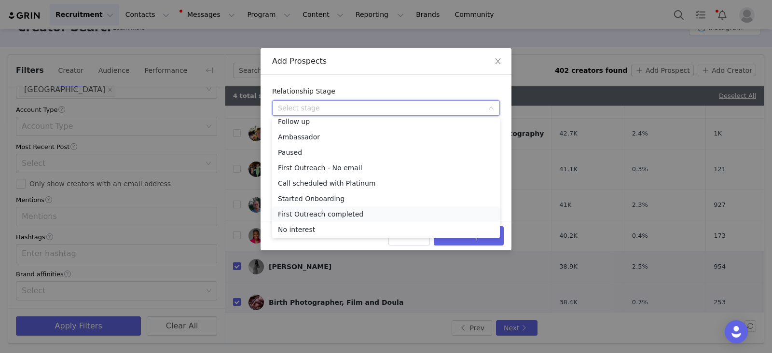
scroll to position [22, 0]
click at [318, 168] on li "First Outreach - No email" at bounding box center [386, 167] width 228 height 15
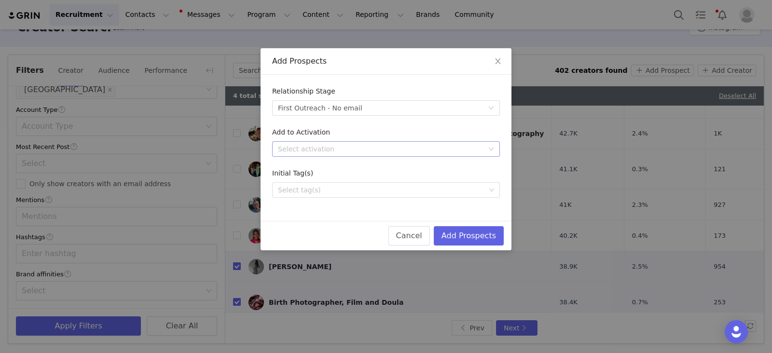
click at [320, 148] on div "Select activation" at bounding box center [380, 149] width 205 height 10
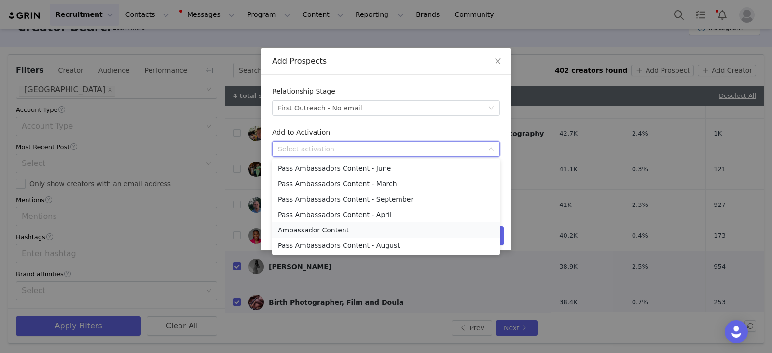
click at [299, 228] on li "Ambassador Content" at bounding box center [386, 229] width 228 height 15
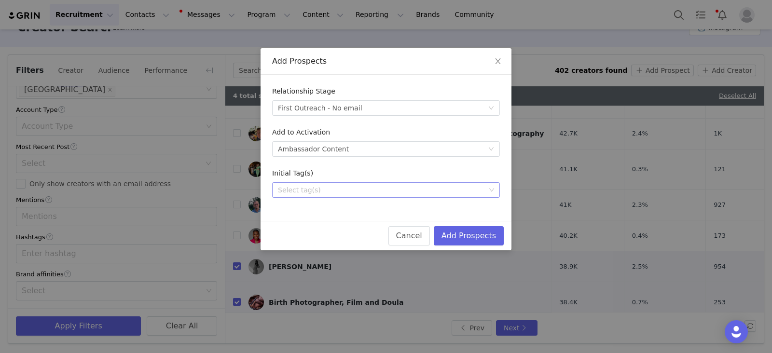
click at [307, 189] on div "Select tag(s)" at bounding box center [381, 190] width 207 height 10
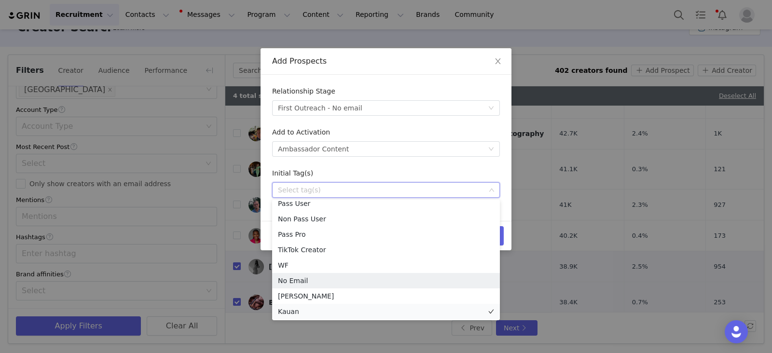
scroll to position [7, 0]
click at [301, 310] on li "Kauan" at bounding box center [386, 310] width 228 height 15
click at [285, 313] on li "Kauan" at bounding box center [386, 310] width 228 height 15
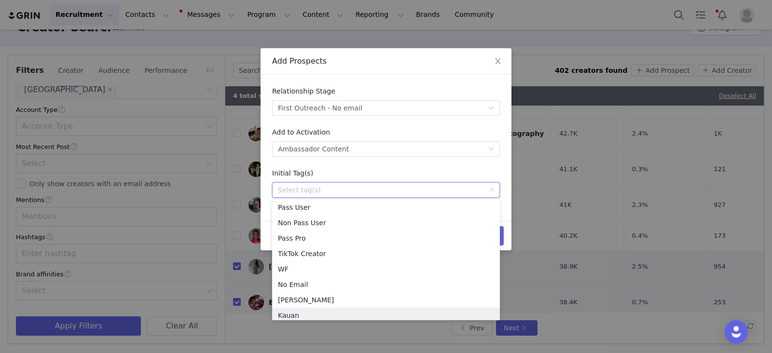
scroll to position [5, 0]
click at [285, 311] on li "Kauan" at bounding box center [386, 312] width 228 height 15
click at [294, 139] on div "Add to Activation" at bounding box center [386, 134] width 228 height 14
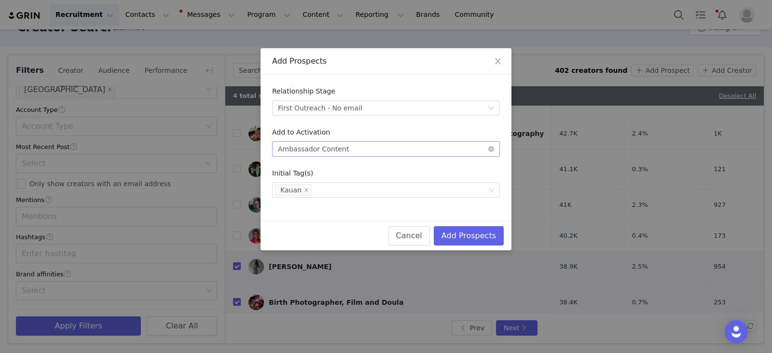
click at [295, 150] on div "Ambassador Content" at bounding box center [313, 149] width 71 height 14
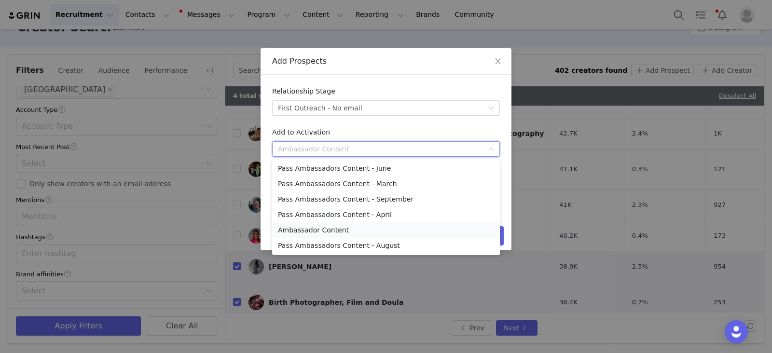
click at [309, 234] on li "Ambassador Content" at bounding box center [386, 229] width 228 height 15
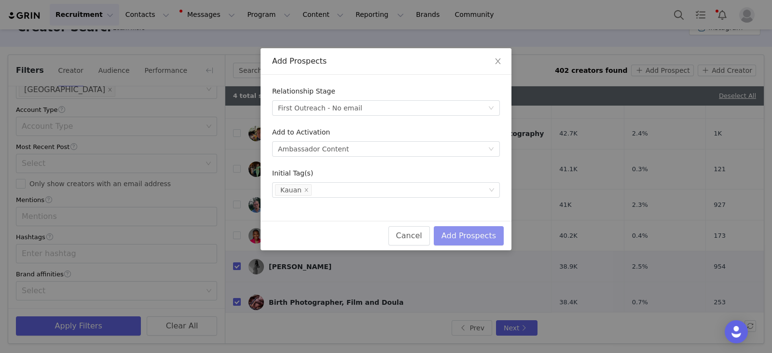
click at [476, 235] on button "Add Prospects" at bounding box center [469, 235] width 70 height 19
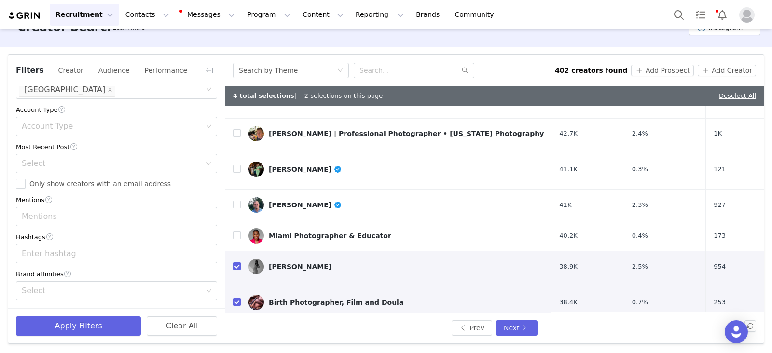
scroll to position [444, 0]
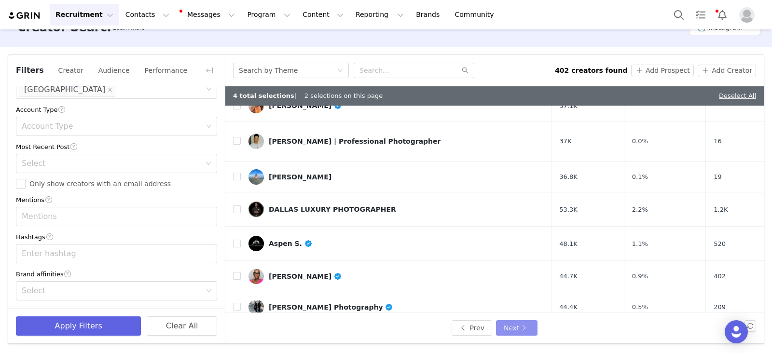
click at [504, 326] on button "Next" at bounding box center [516, 327] width 41 height 15
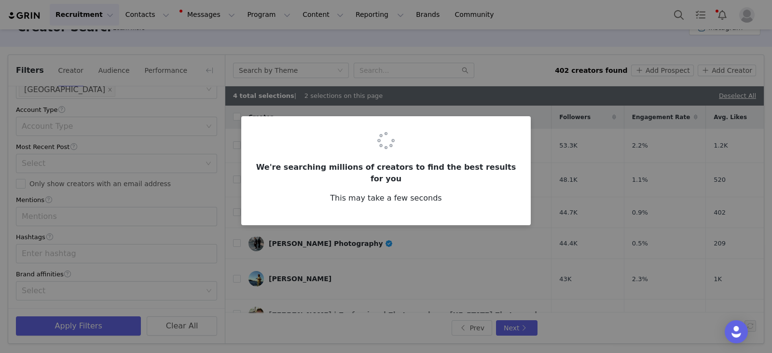
checkbox input "false"
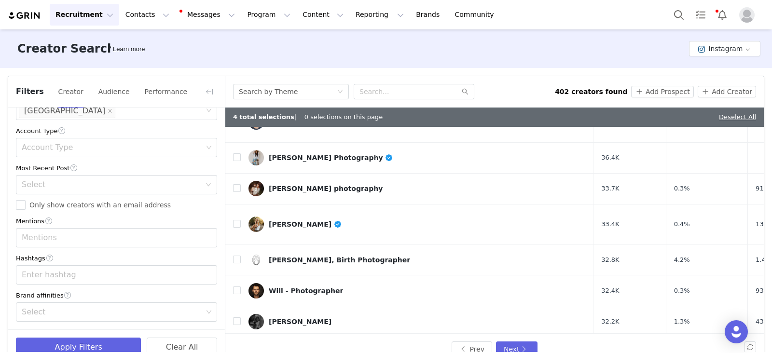
scroll to position [120, 0]
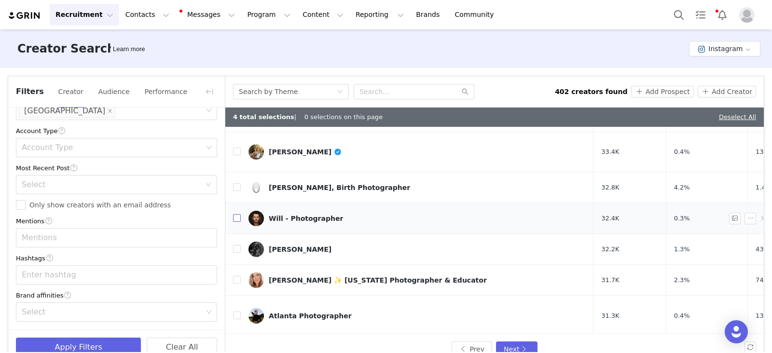
click at [236, 214] on input "checkbox" at bounding box center [237, 218] width 8 height 8
checkbox input "true"
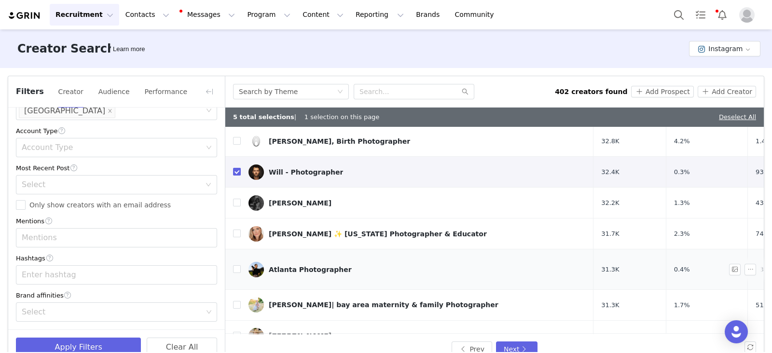
scroll to position [241, 0]
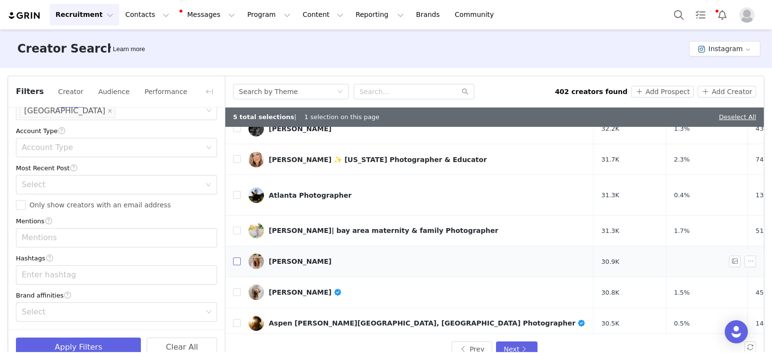
click at [237, 258] on input "checkbox" at bounding box center [237, 262] width 8 height 8
checkbox input "true"
click at [669, 89] on button "Add Prospect" at bounding box center [662, 92] width 62 height 12
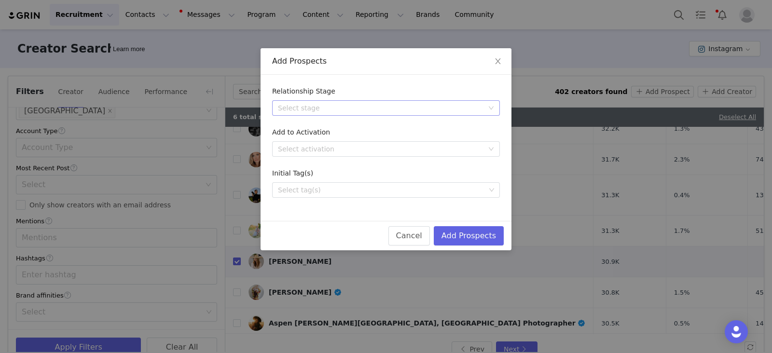
click at [317, 109] on div "Select stage" at bounding box center [380, 108] width 205 height 10
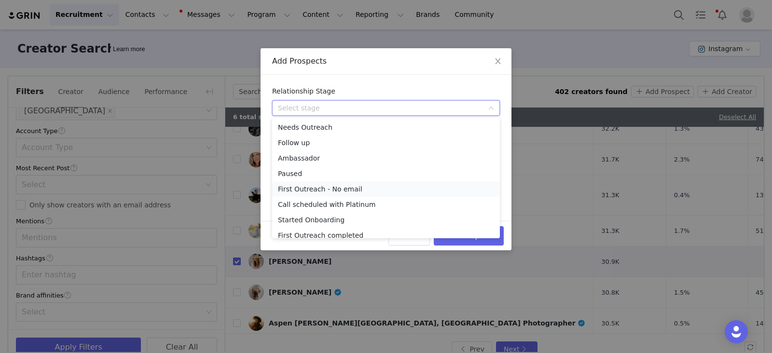
click at [305, 190] on li "First Outreach - No email" at bounding box center [386, 188] width 228 height 15
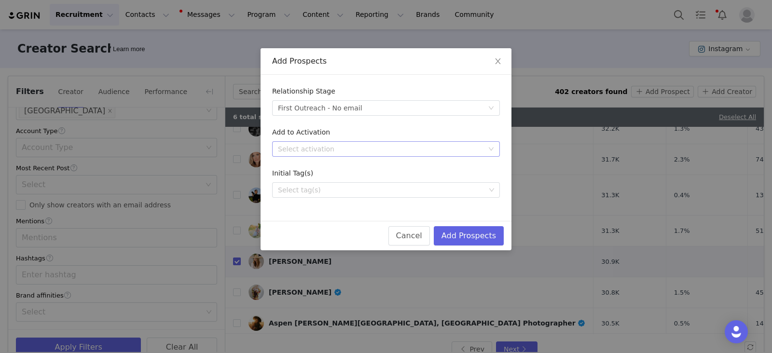
click at [296, 150] on div "Select activation" at bounding box center [380, 149] width 205 height 10
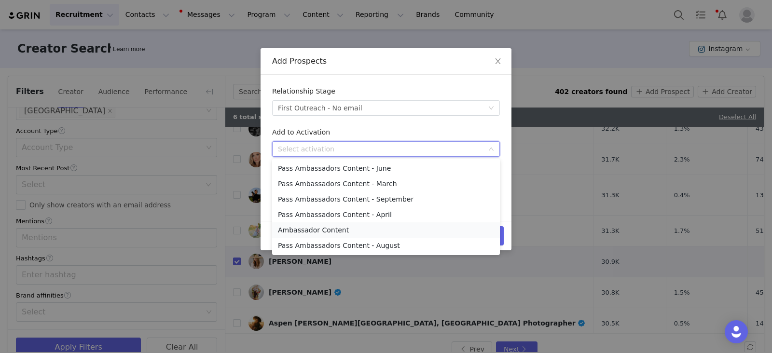
click at [295, 228] on li "Ambassador Content" at bounding box center [386, 229] width 228 height 15
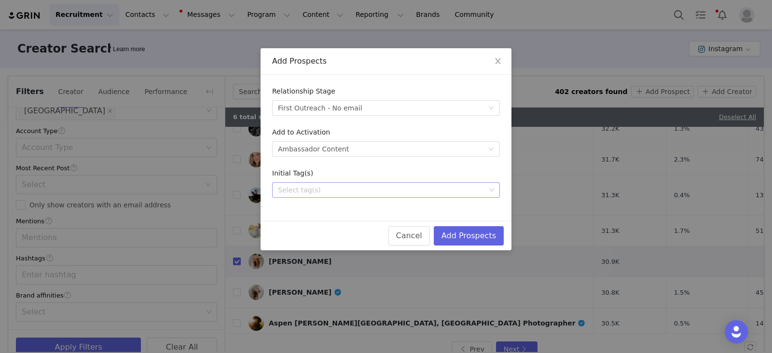
click at [301, 189] on div "Select tag(s)" at bounding box center [381, 190] width 207 height 10
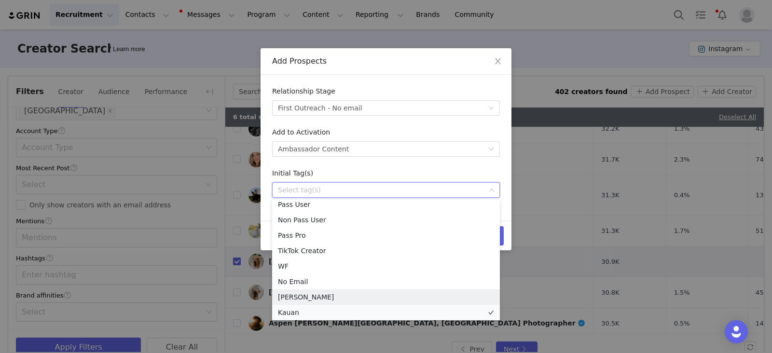
scroll to position [7, 0]
click at [292, 310] on li "Kauan" at bounding box center [386, 310] width 228 height 15
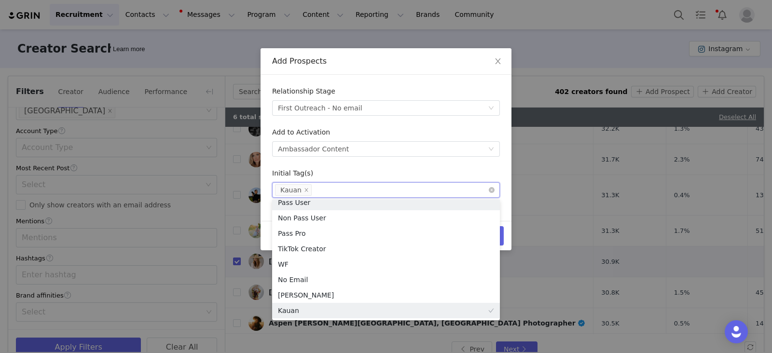
scroll to position [2, 0]
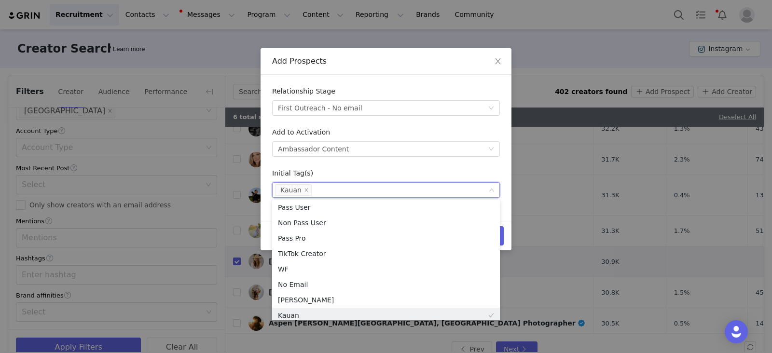
click at [350, 170] on div "Initial Tag(s)" at bounding box center [386, 175] width 228 height 14
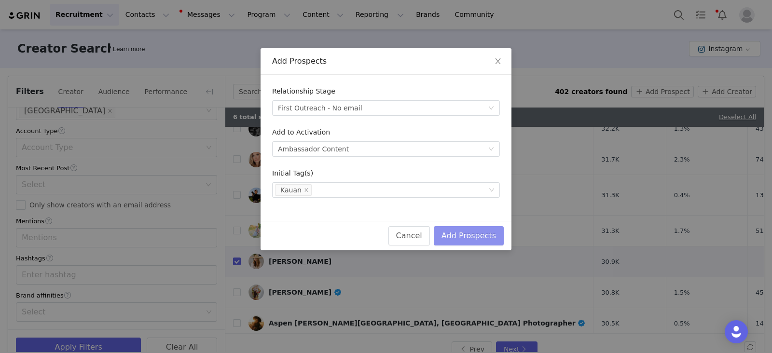
click at [478, 235] on button "Add Prospects" at bounding box center [469, 235] width 70 height 19
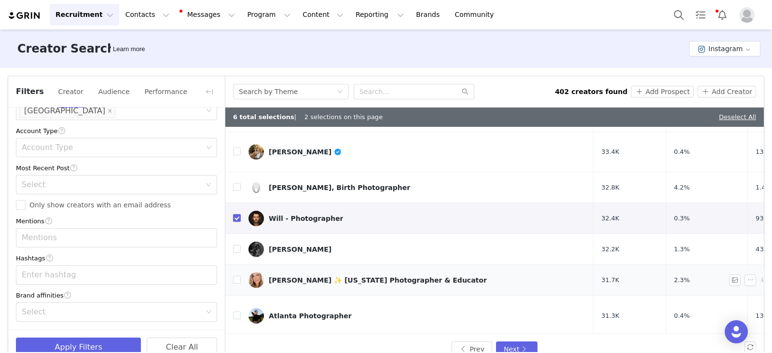
scroll to position [181, 0]
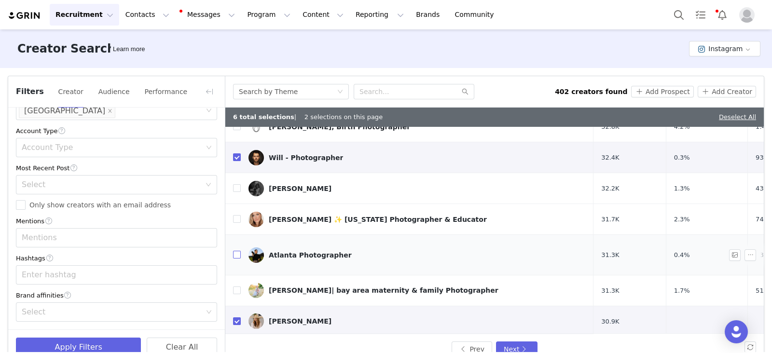
click at [238, 251] on input "checkbox" at bounding box center [237, 255] width 8 height 8
checkbox input "true"
click at [236, 153] on input "checkbox" at bounding box center [237, 157] width 8 height 8
checkbox input "false"
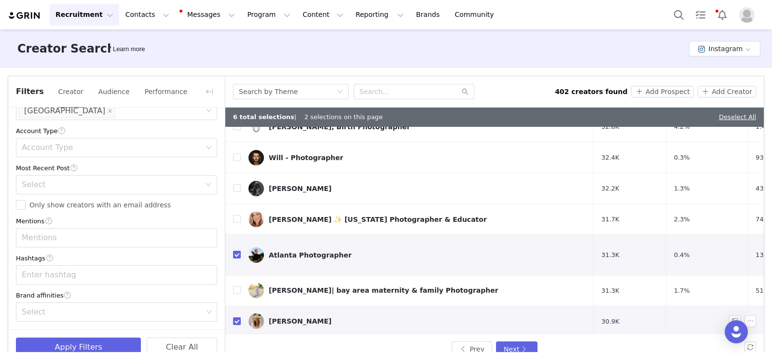
click at [241, 306] on td "[PERSON_NAME]" at bounding box center [417, 321] width 353 height 31
click at [237, 317] on input "checkbox" at bounding box center [237, 321] width 8 height 8
checkbox input "false"
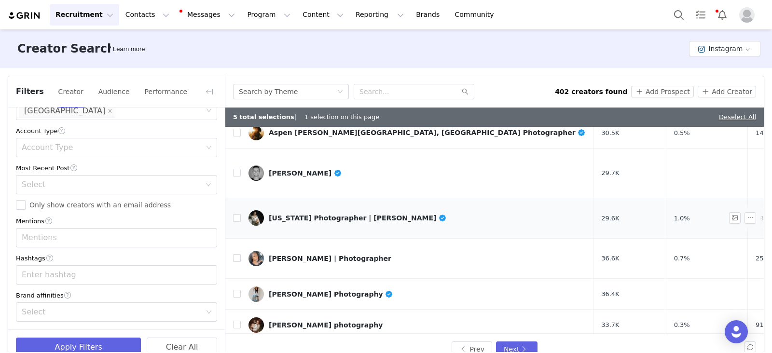
scroll to position [434, 0]
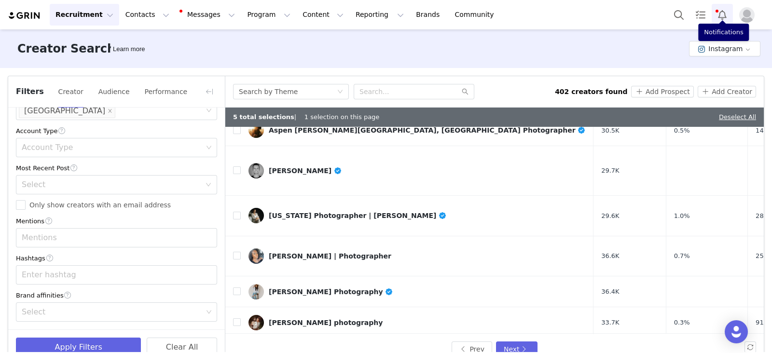
click at [720, 21] on button "Notifications" at bounding box center [721, 15] width 21 height 22
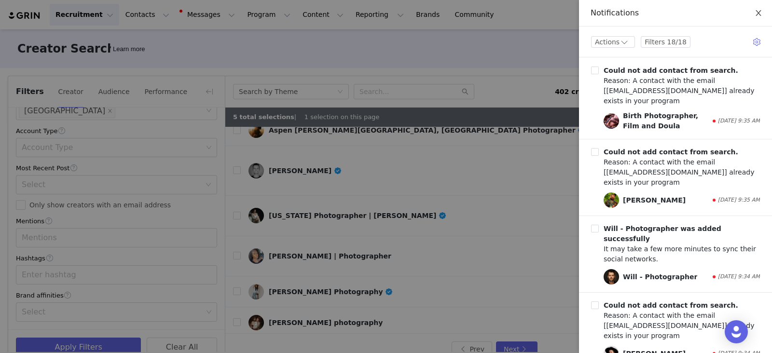
click at [760, 12] on icon "icon: close" at bounding box center [757, 13] width 5 height 6
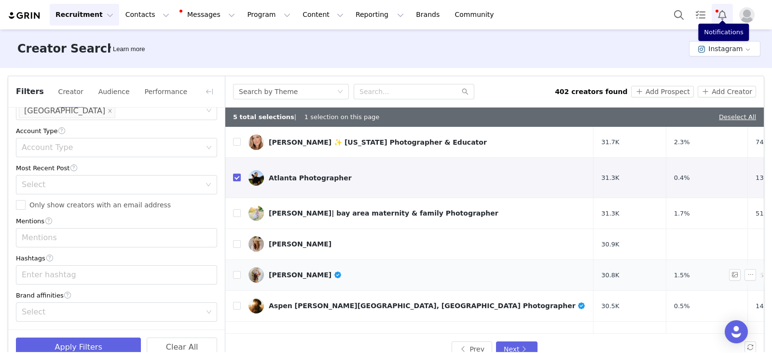
scroll to position [181, 0]
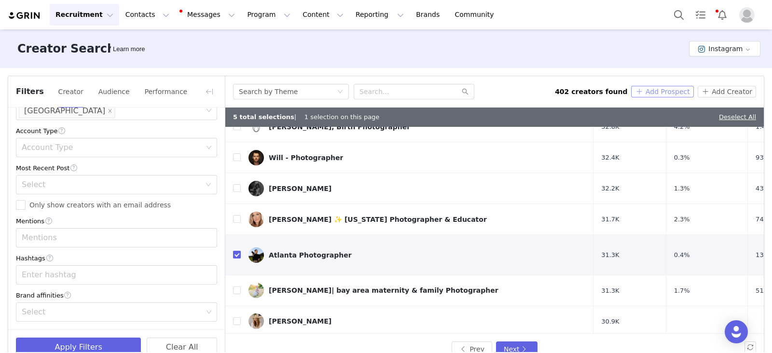
click at [659, 88] on button "Add Prospect" at bounding box center [662, 92] width 62 height 12
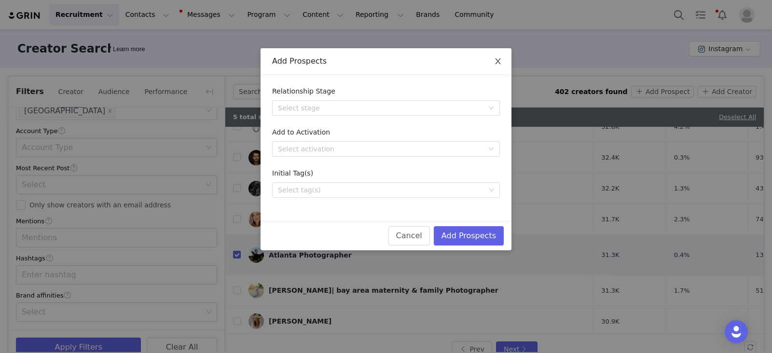
click at [495, 62] on icon "icon: close" at bounding box center [498, 61] width 8 height 8
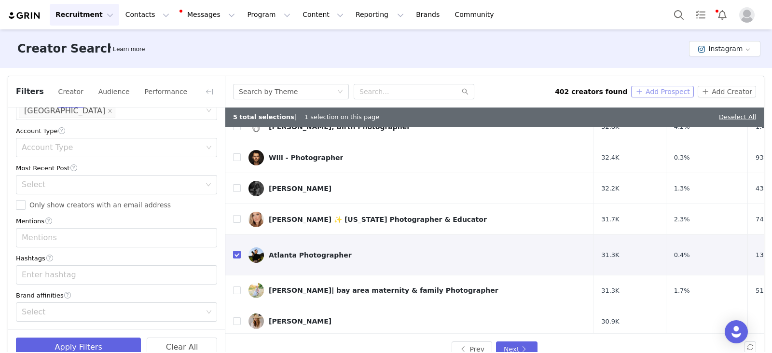
click at [662, 91] on button "Add Prospect" at bounding box center [662, 92] width 62 height 12
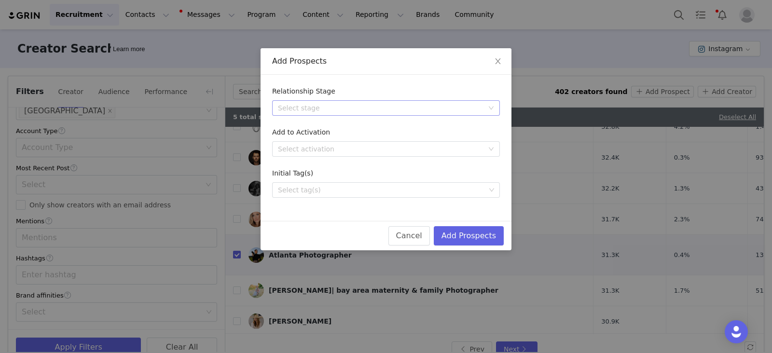
click at [309, 105] on div "Select stage" at bounding box center [380, 108] width 205 height 10
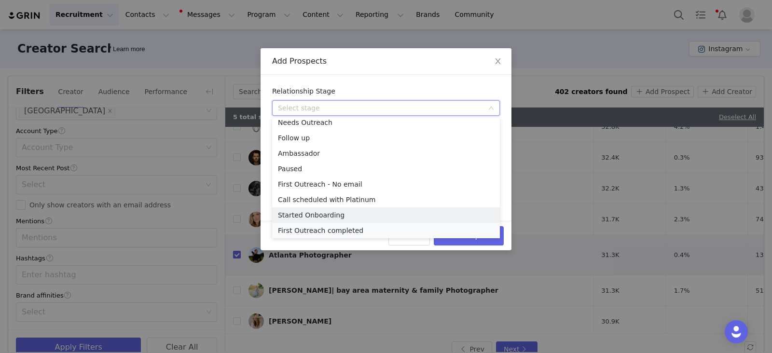
scroll to position [22, 0]
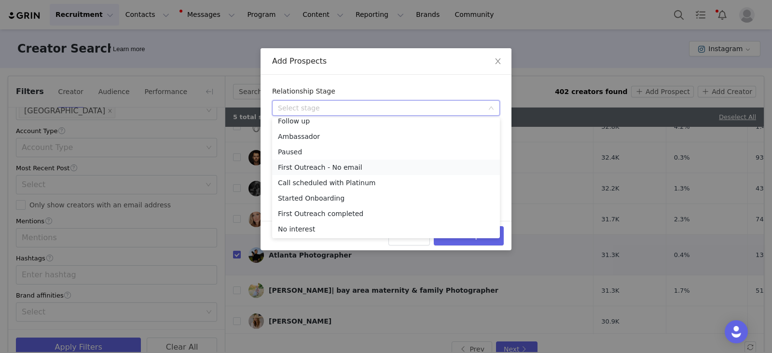
click at [322, 168] on li "First Outreach - No email" at bounding box center [386, 167] width 228 height 15
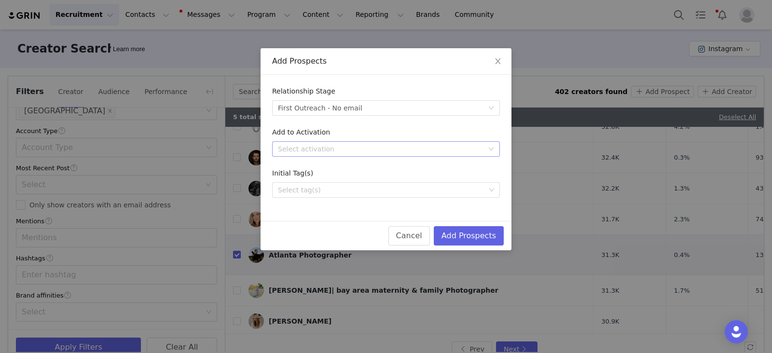
click at [302, 141] on div "Select activation" at bounding box center [386, 148] width 228 height 15
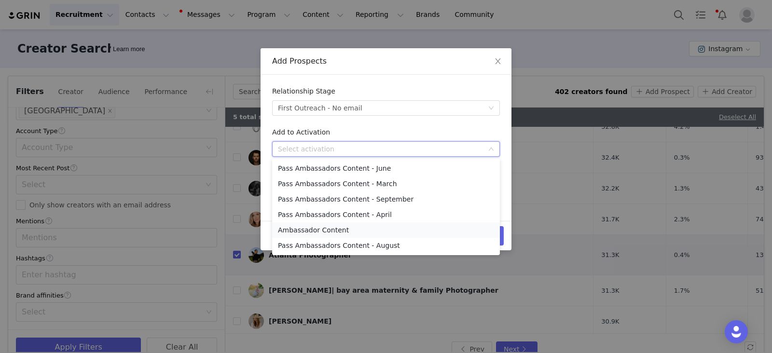
click at [331, 230] on li "Ambassador Content" at bounding box center [386, 229] width 228 height 15
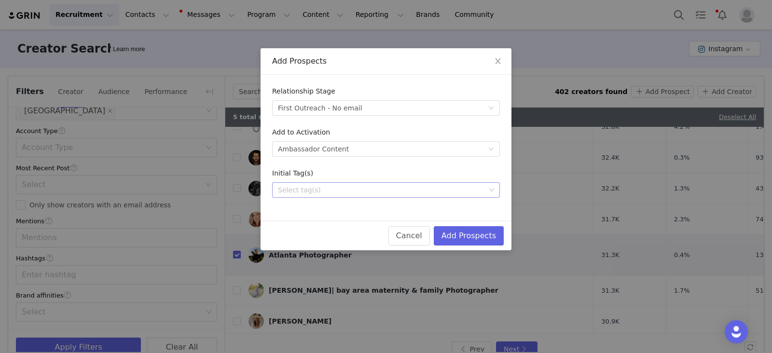
click at [301, 190] on div "Select tag(s)" at bounding box center [381, 190] width 207 height 10
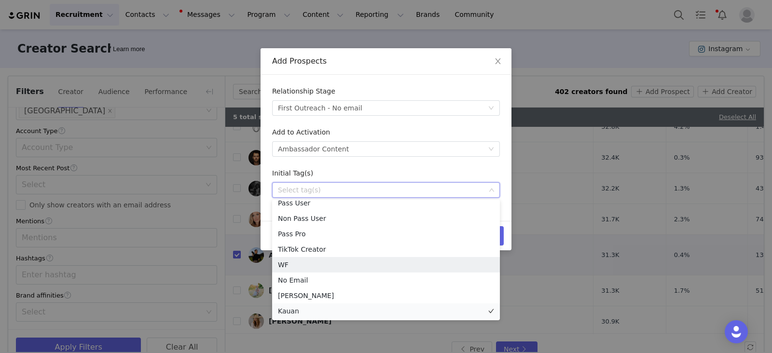
scroll to position [7, 0]
click at [301, 312] on li "Kauan" at bounding box center [386, 310] width 228 height 15
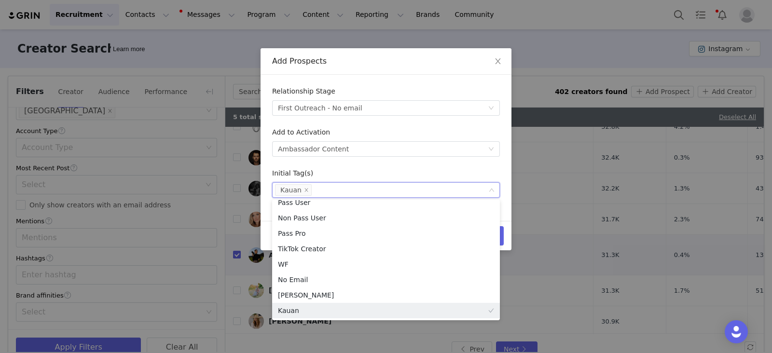
click at [445, 175] on div "Initial Tag(s)" at bounding box center [386, 175] width 228 height 14
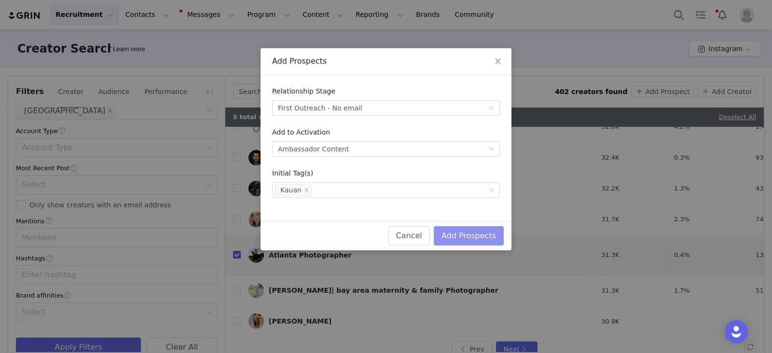
click at [482, 232] on button "Add Prospects" at bounding box center [469, 235] width 70 height 19
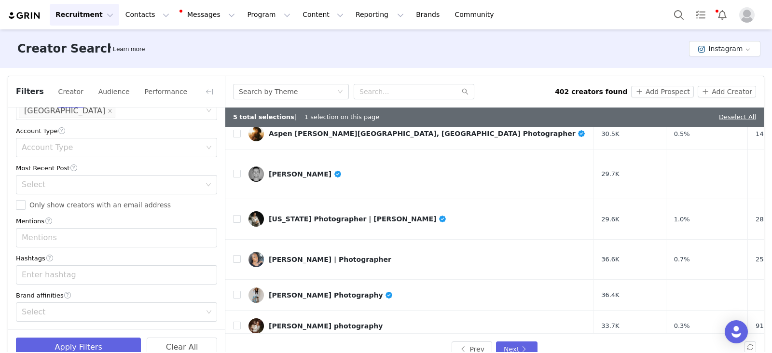
scroll to position [434, 0]
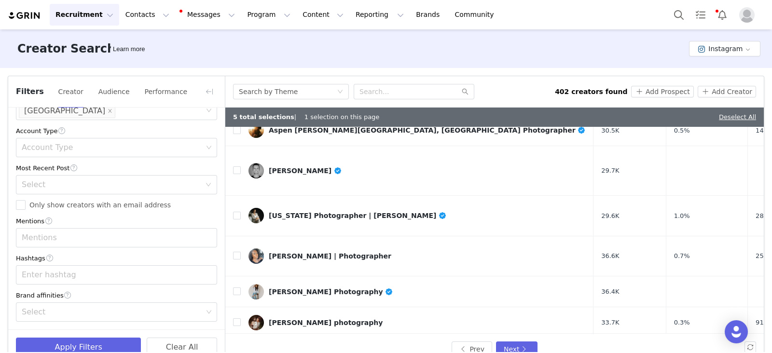
click at [587, 339] on div "Prev Next" at bounding box center [494, 349] width 538 height 31
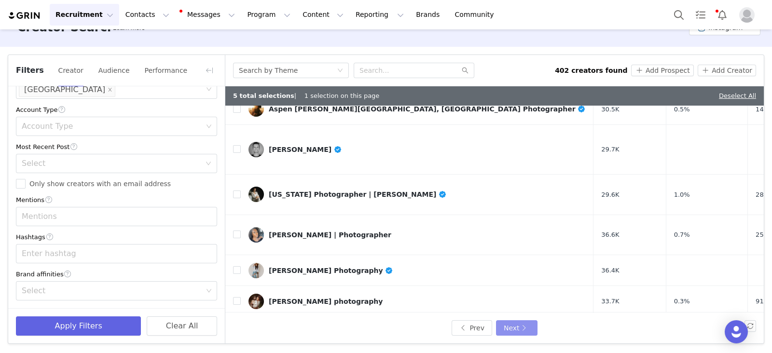
click at [511, 323] on button "Next" at bounding box center [516, 327] width 41 height 15
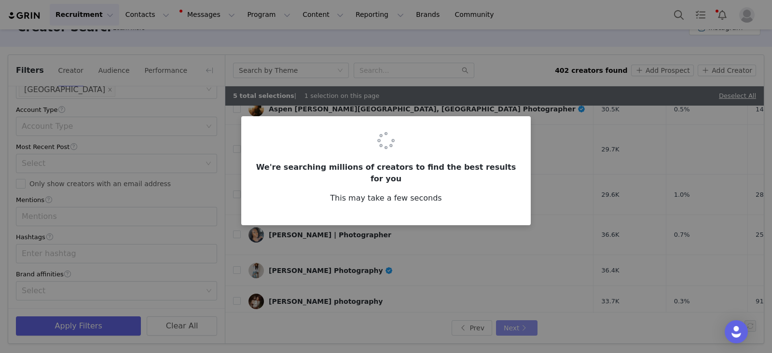
scroll to position [0, 0]
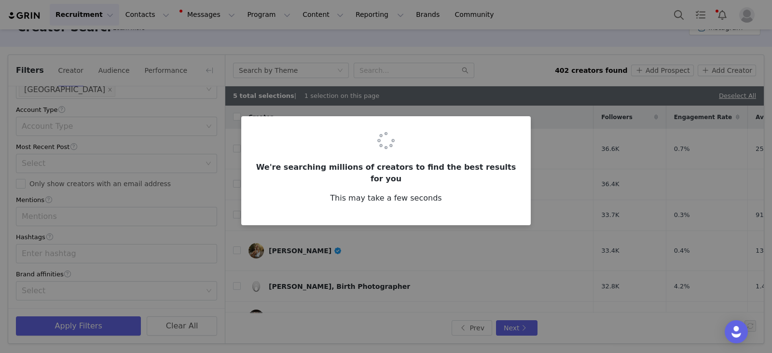
checkbox input "false"
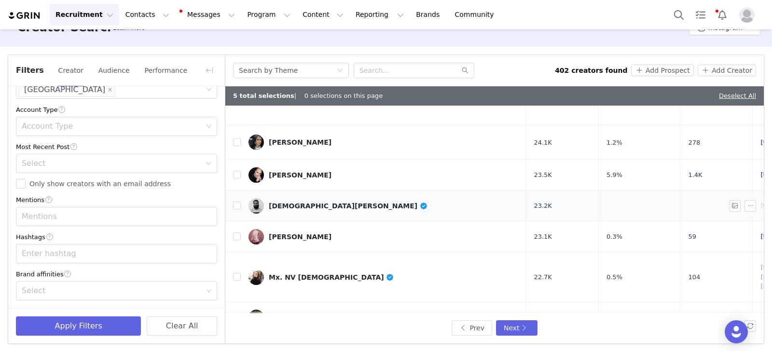
scroll to position [458, 0]
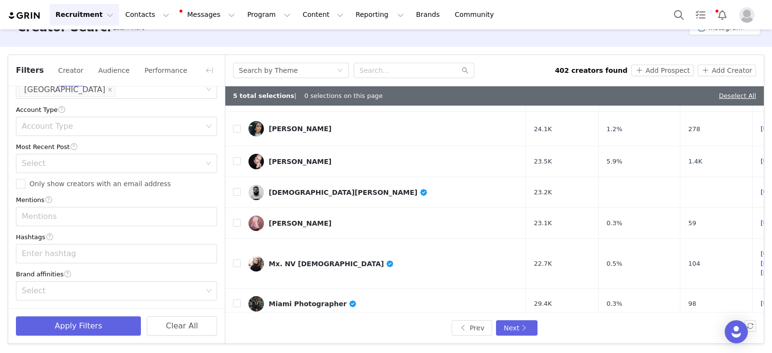
drag, startPoint x: 695, startPoint y: 225, endPoint x: 519, endPoint y: 71, distance: 233.8
click at [520, 71] on div "Search by Theme" at bounding box center [394, 70] width 322 height 15
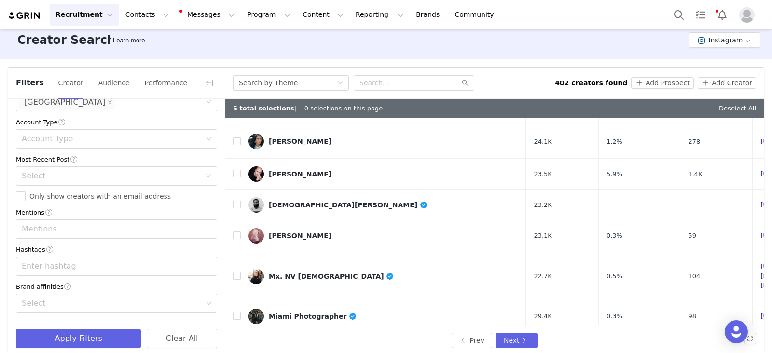
scroll to position [0, 0]
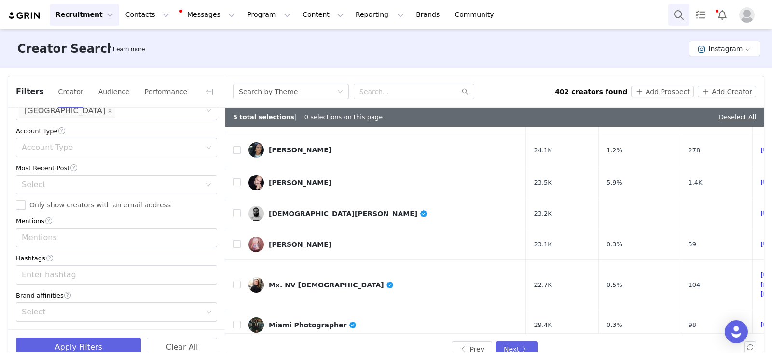
click at [675, 20] on button "Search" at bounding box center [678, 15] width 21 height 22
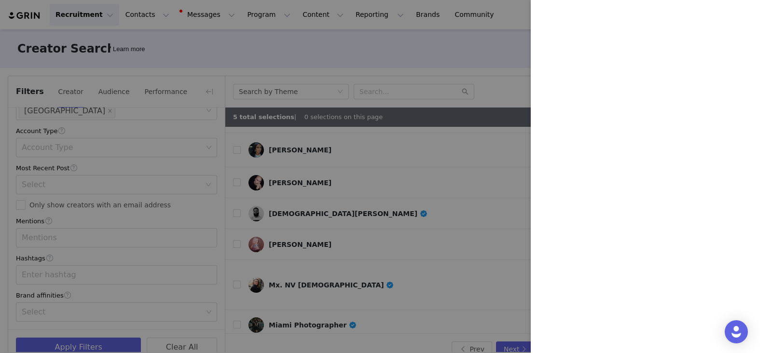
click at [437, 48] on div at bounding box center [386, 176] width 772 height 353
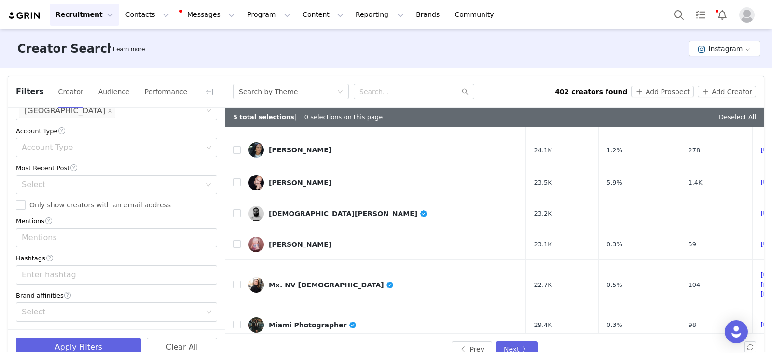
click at [26, 11] on img at bounding box center [25, 15] width 34 height 9
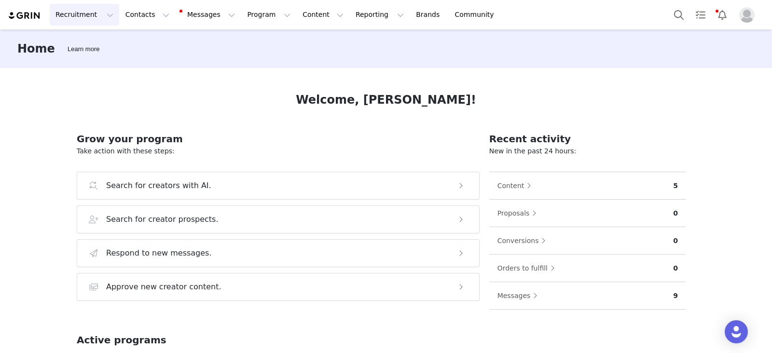
click at [87, 20] on button "Recruitment Recruitment" at bounding box center [84, 15] width 69 height 22
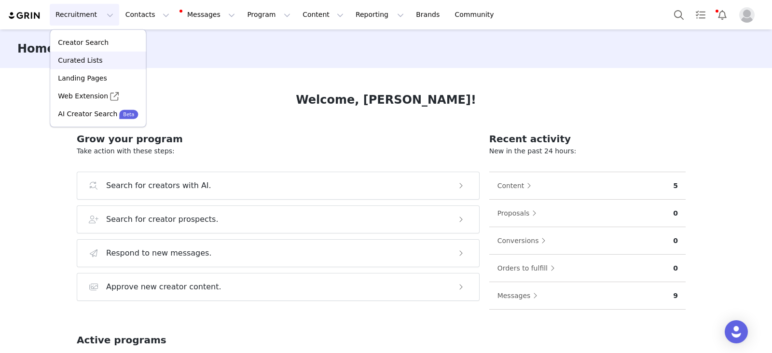
click at [87, 60] on p "Curated Lists" at bounding box center [80, 60] width 44 height 10
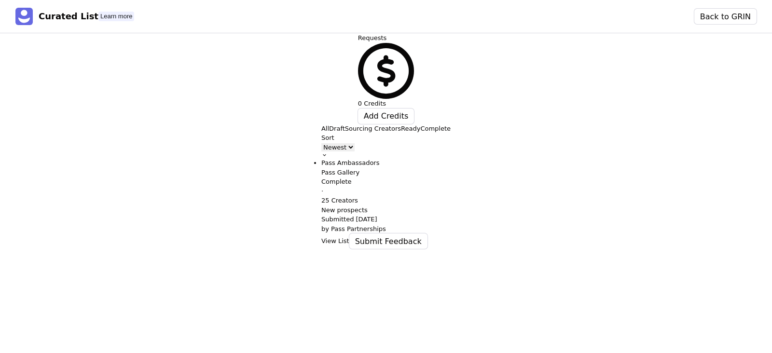
click at [321, 236] on button "View List" at bounding box center [335, 241] width 28 height 10
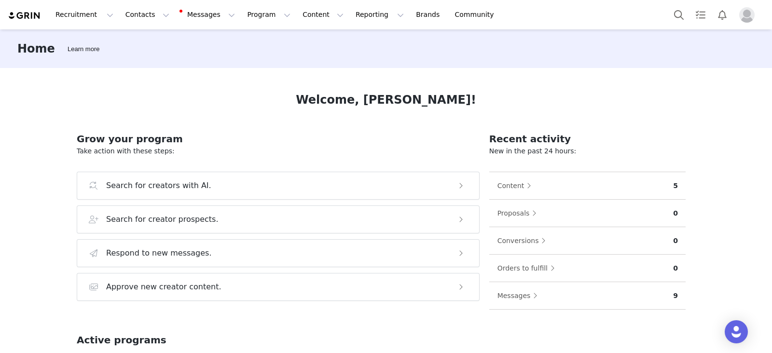
click at [188, 145] on h2 "Grow your program" at bounding box center [278, 139] width 403 height 14
click at [185, 221] on h3 "Search for creator prospects." at bounding box center [162, 220] width 112 height 12
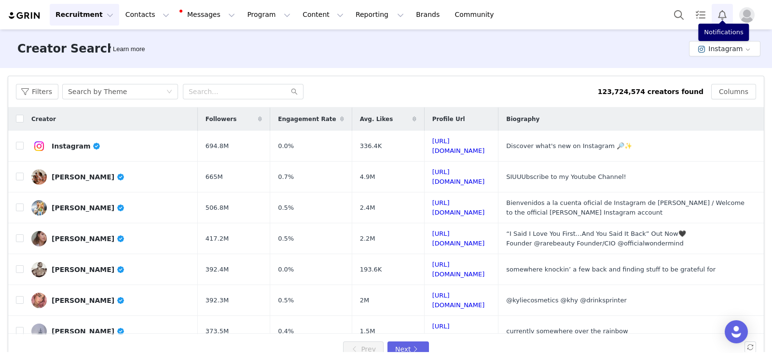
click at [714, 14] on button "Notifications" at bounding box center [721, 15] width 21 height 22
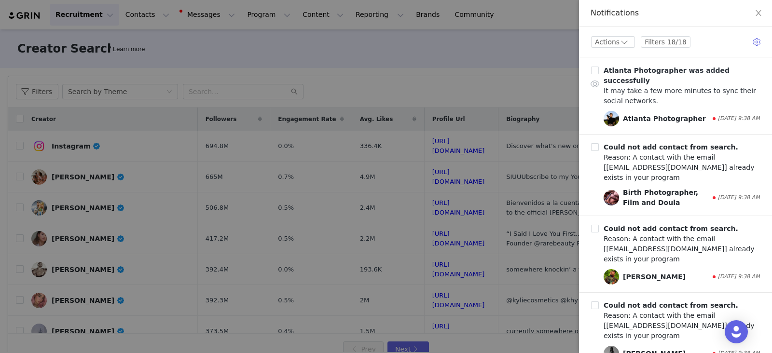
click at [656, 86] on div "It may take a few more minutes to sync their social networks." at bounding box center [681, 96] width 156 height 20
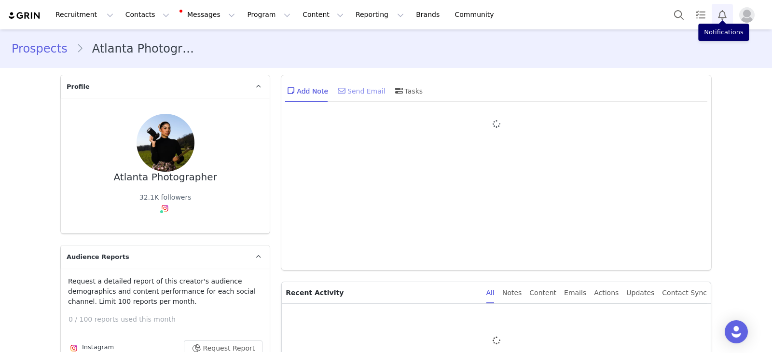
type input "+1 ([GEOGRAPHIC_DATA])"
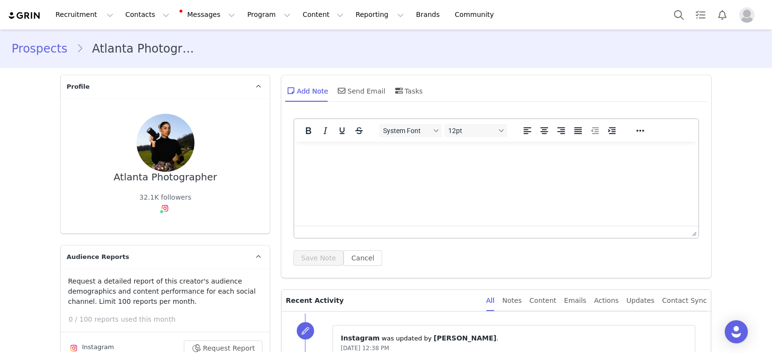
click at [41, 43] on link "Prospects" at bounding box center [44, 48] width 65 height 17
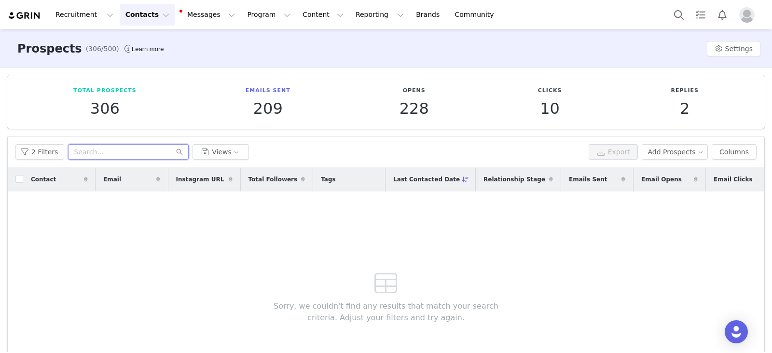
click at [124, 151] on input "text" at bounding box center [128, 151] width 121 height 15
click at [331, 177] on span "Tags" at bounding box center [328, 179] width 14 height 9
drag, startPoint x: 325, startPoint y: 176, endPoint x: 259, endPoint y: 172, distance: 66.2
click at [324, 176] on span "Tags" at bounding box center [328, 179] width 14 height 9
click at [47, 152] on button "2 Filters" at bounding box center [39, 151] width 49 height 15
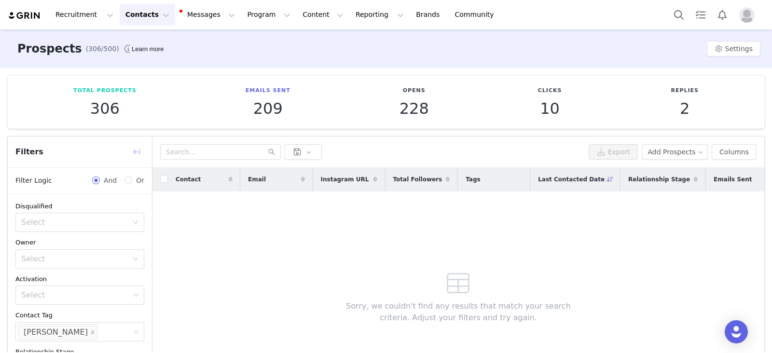
click at [131, 150] on button "button" at bounding box center [136, 151] width 15 height 15
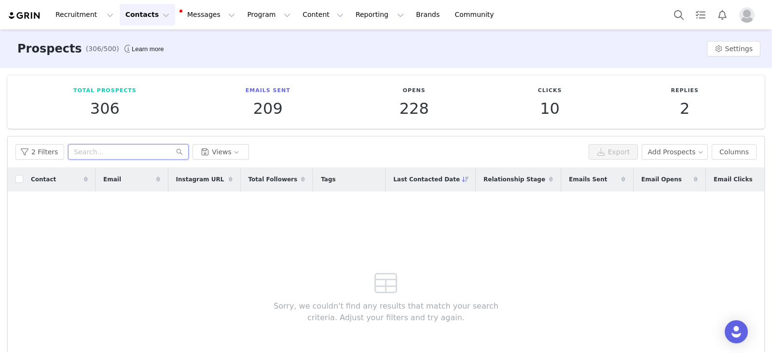
click at [149, 156] on input "text" at bounding box center [128, 151] width 121 height 15
click at [309, 174] on div "Total Followers" at bounding box center [277, 179] width 72 height 23
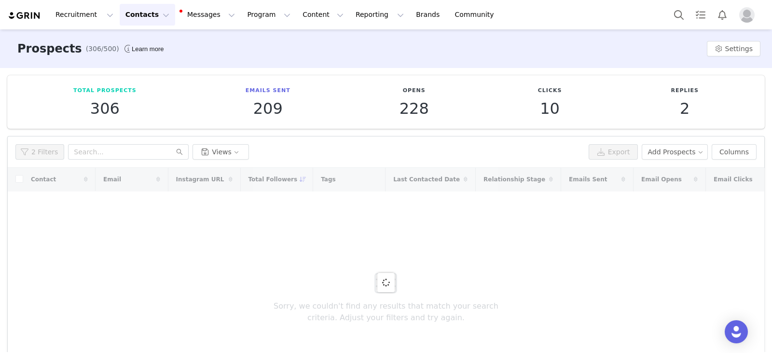
click at [326, 177] on div at bounding box center [386, 283] width 756 height 230
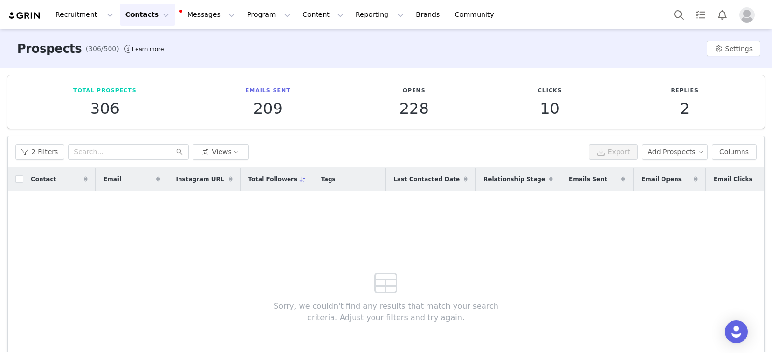
click at [289, 181] on span "Total Followers" at bounding box center [272, 179] width 49 height 9
click at [324, 180] on span "Tags" at bounding box center [328, 179] width 14 height 9
click at [100, 107] on p "306" at bounding box center [104, 108] width 63 height 17
click at [262, 109] on p "209" at bounding box center [268, 108] width 45 height 17
click at [673, 106] on p "2" at bounding box center [684, 108] width 28 height 17
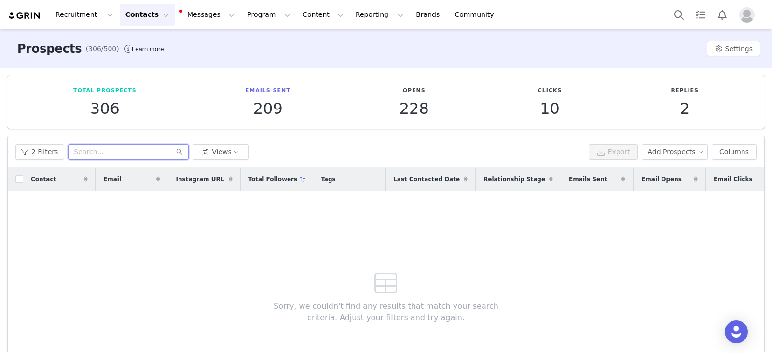
click at [113, 157] on input "text" at bounding box center [128, 151] width 121 height 15
click at [738, 44] on button "Settings" at bounding box center [734, 48] width 54 height 15
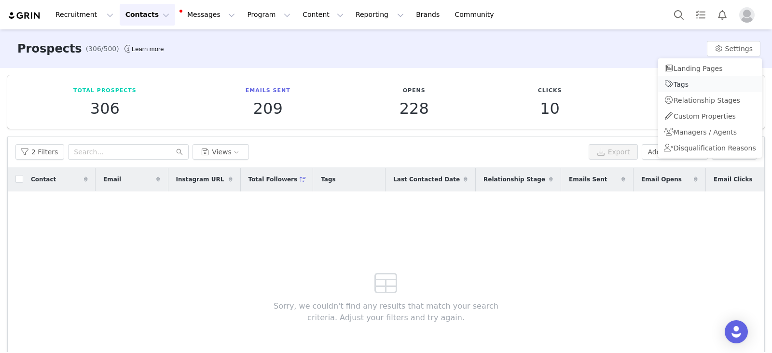
click at [682, 83] on span "Tags" at bounding box center [680, 85] width 15 height 8
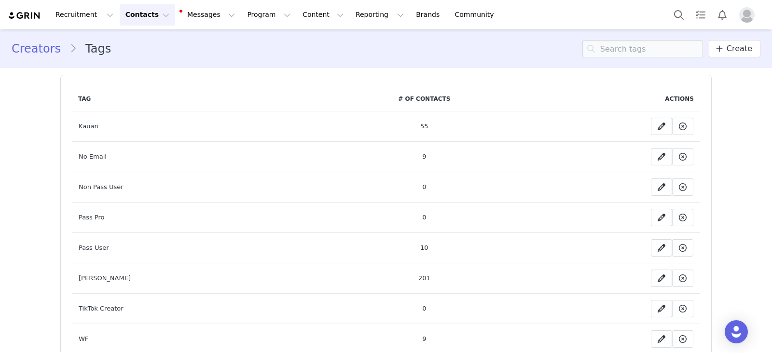
click at [407, 124] on td "55" at bounding box center [424, 126] width 202 height 30
